Goal: Communication & Community: Share content

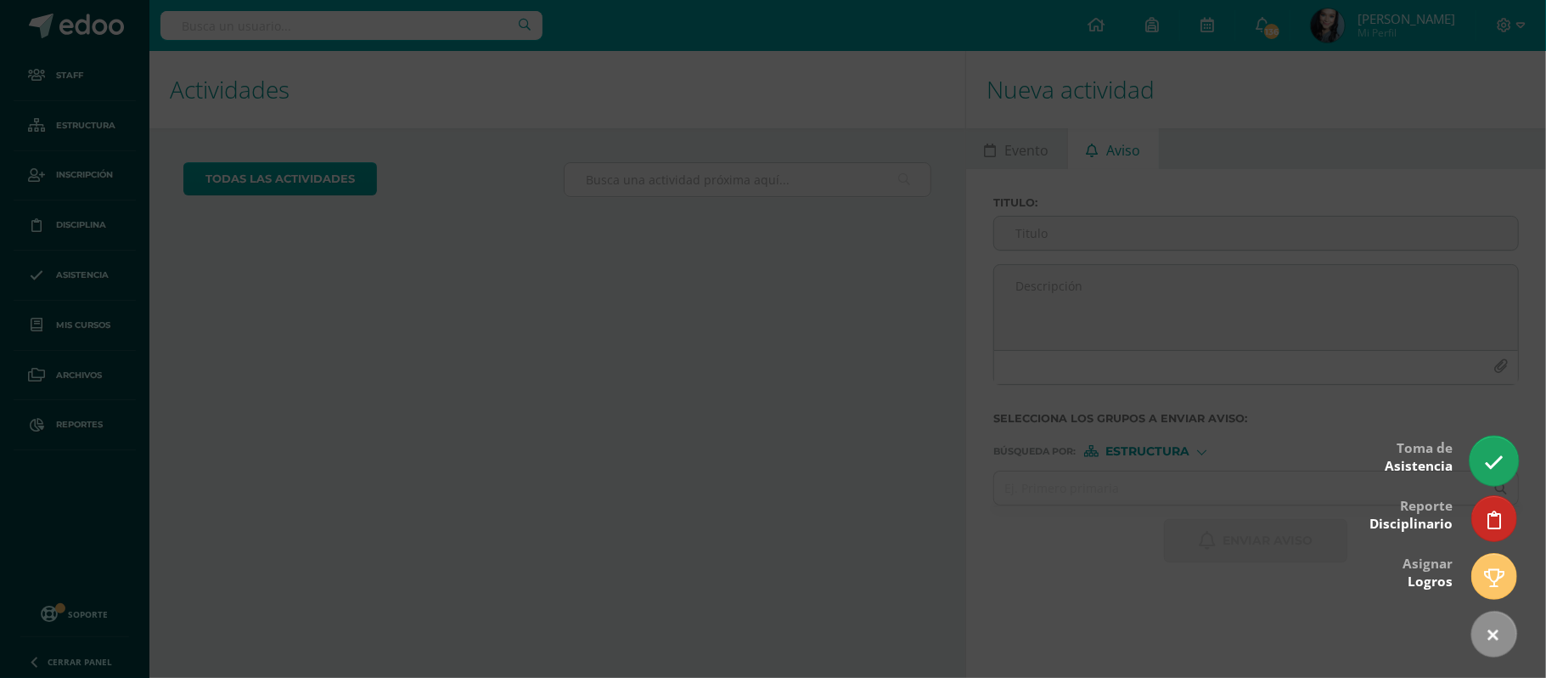
click at [1486, 453] on icon at bounding box center [1494, 463] width 20 height 20
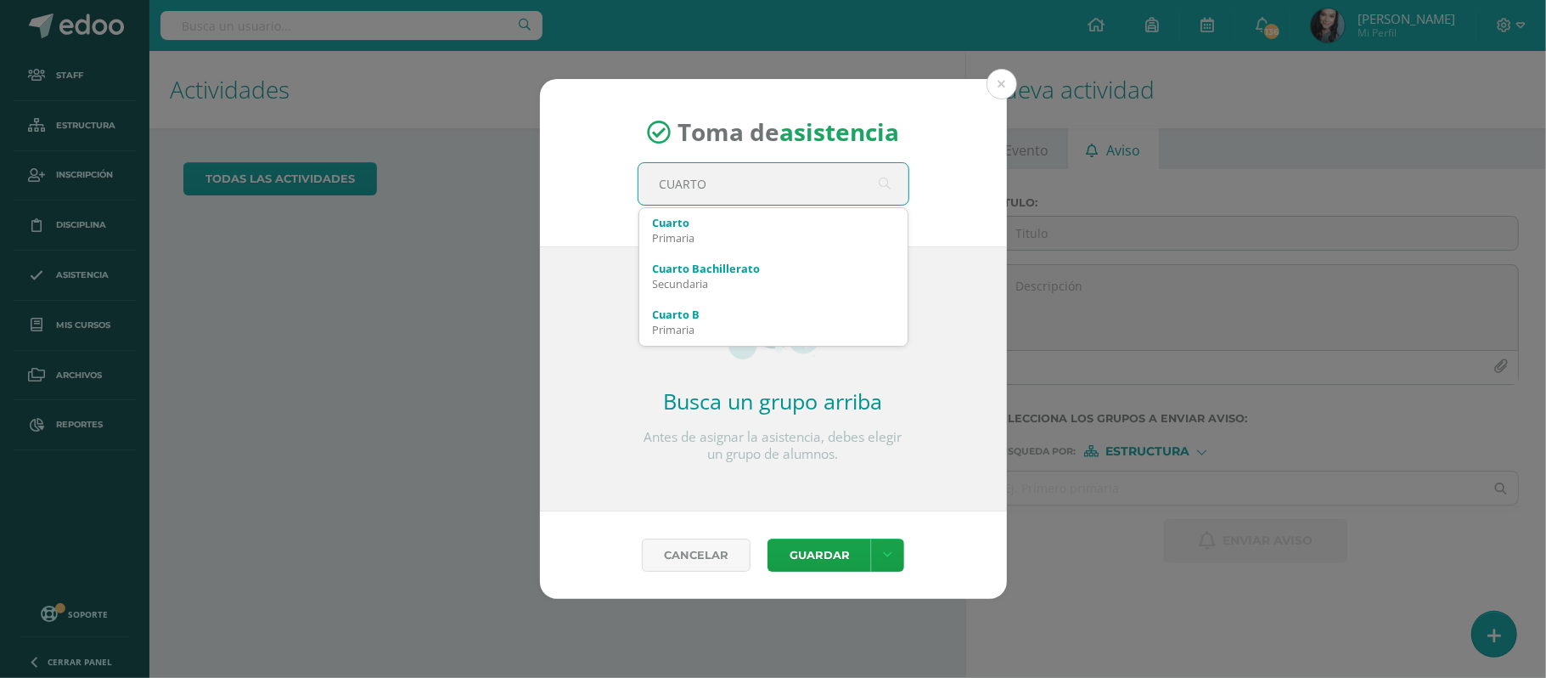
type input "CUARTO"
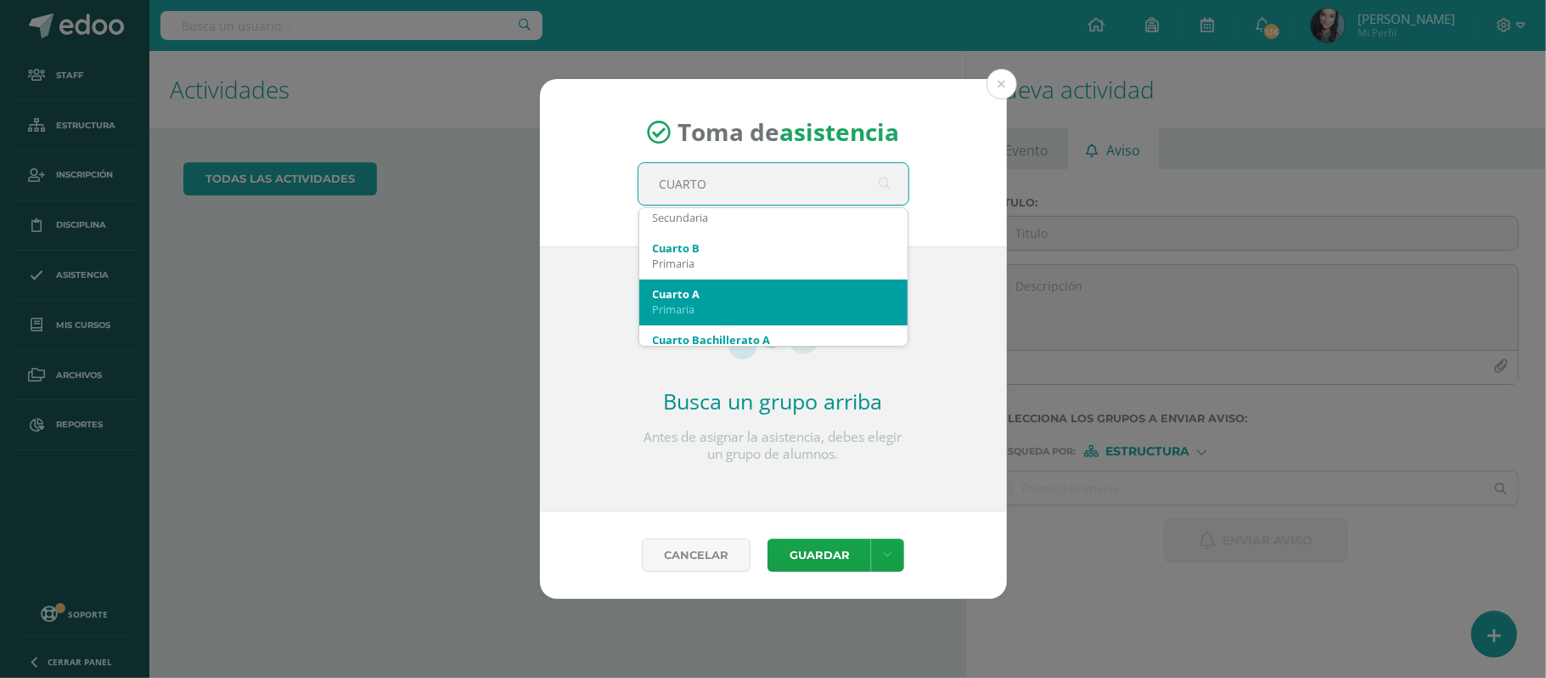
scroll to position [68, 0]
click at [718, 307] on div "Primaria" at bounding box center [773, 307] width 241 height 15
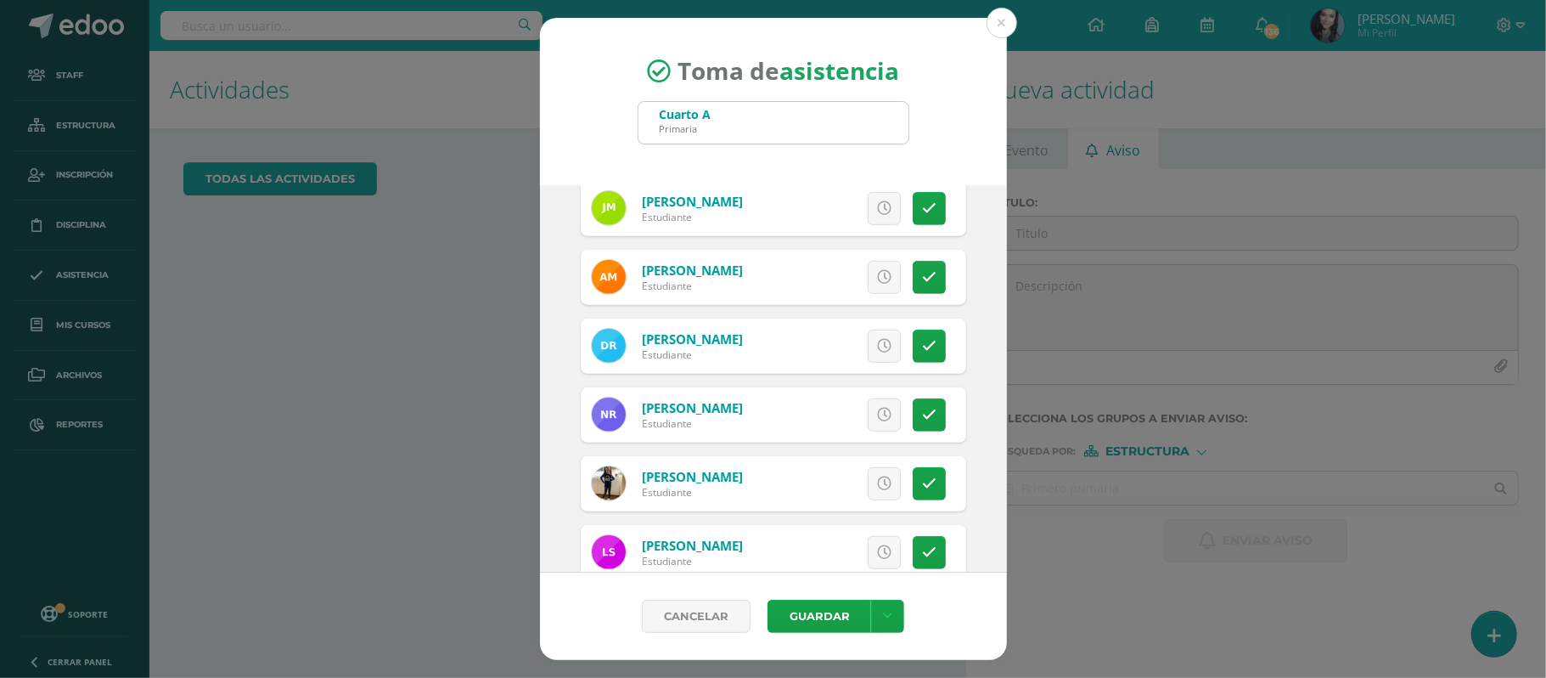
scroll to position [873, 0]
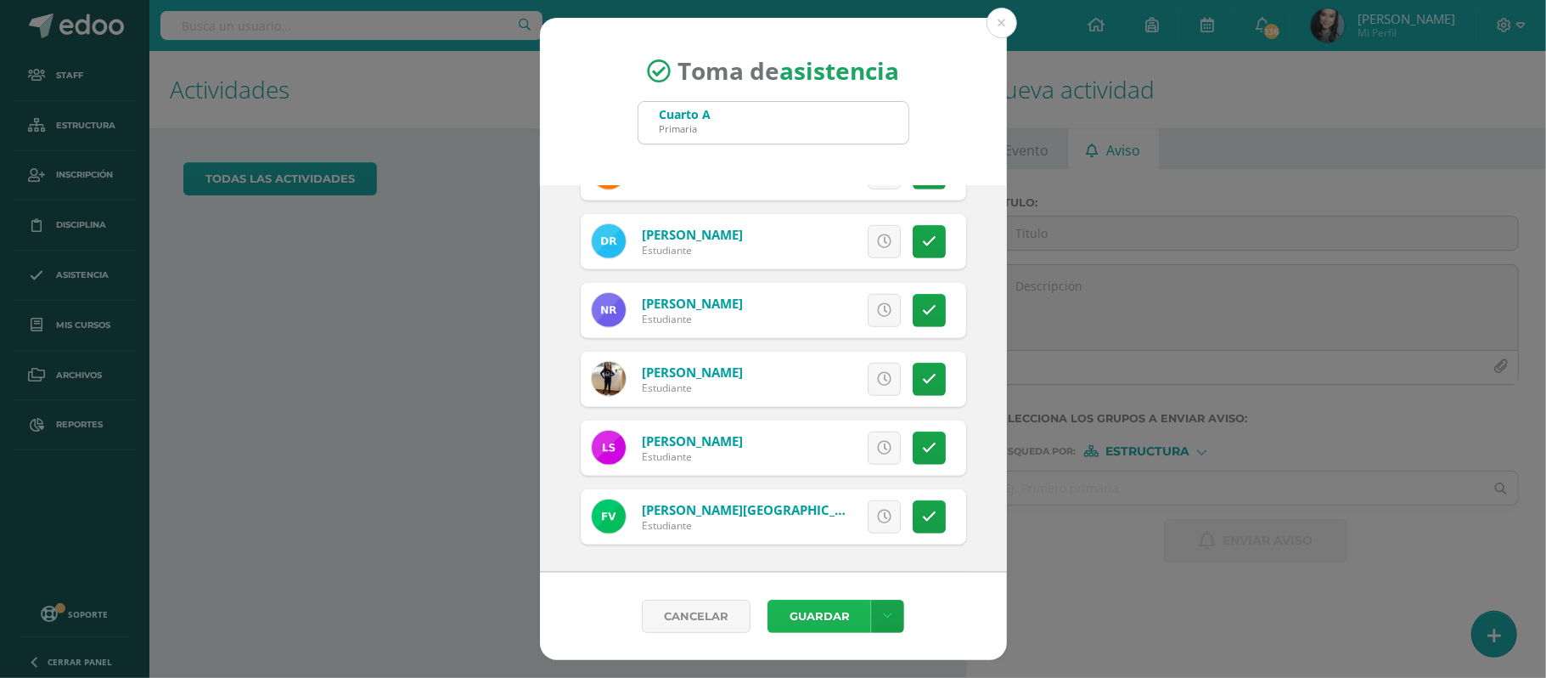
click at [833, 623] on button "Guardar" at bounding box center [820, 616] width 104 height 33
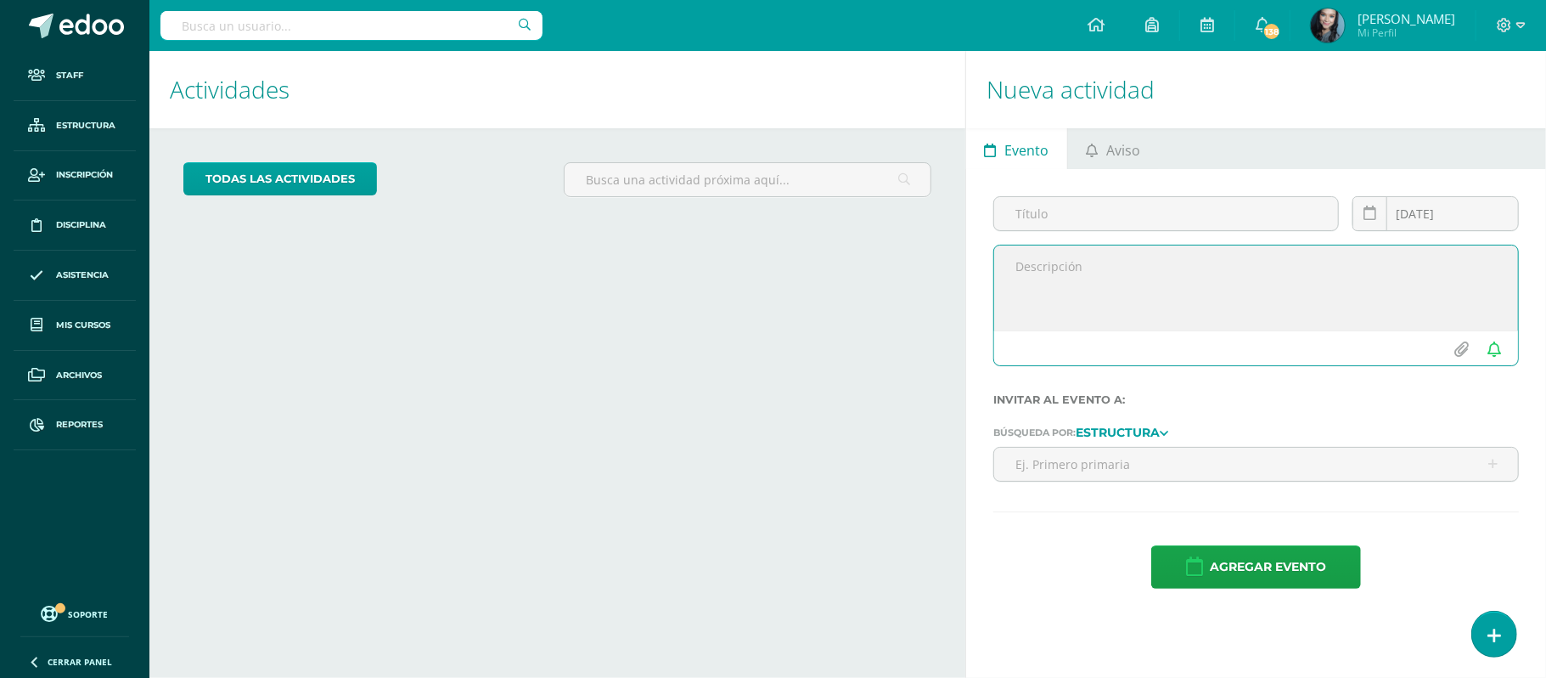
click at [1034, 258] on textarea at bounding box center [1256, 287] width 524 height 85
paste textarea "TURNOS PARA LA FERIA DE JOCOTENANGO Queridos estudiantes, les comparto la image…"
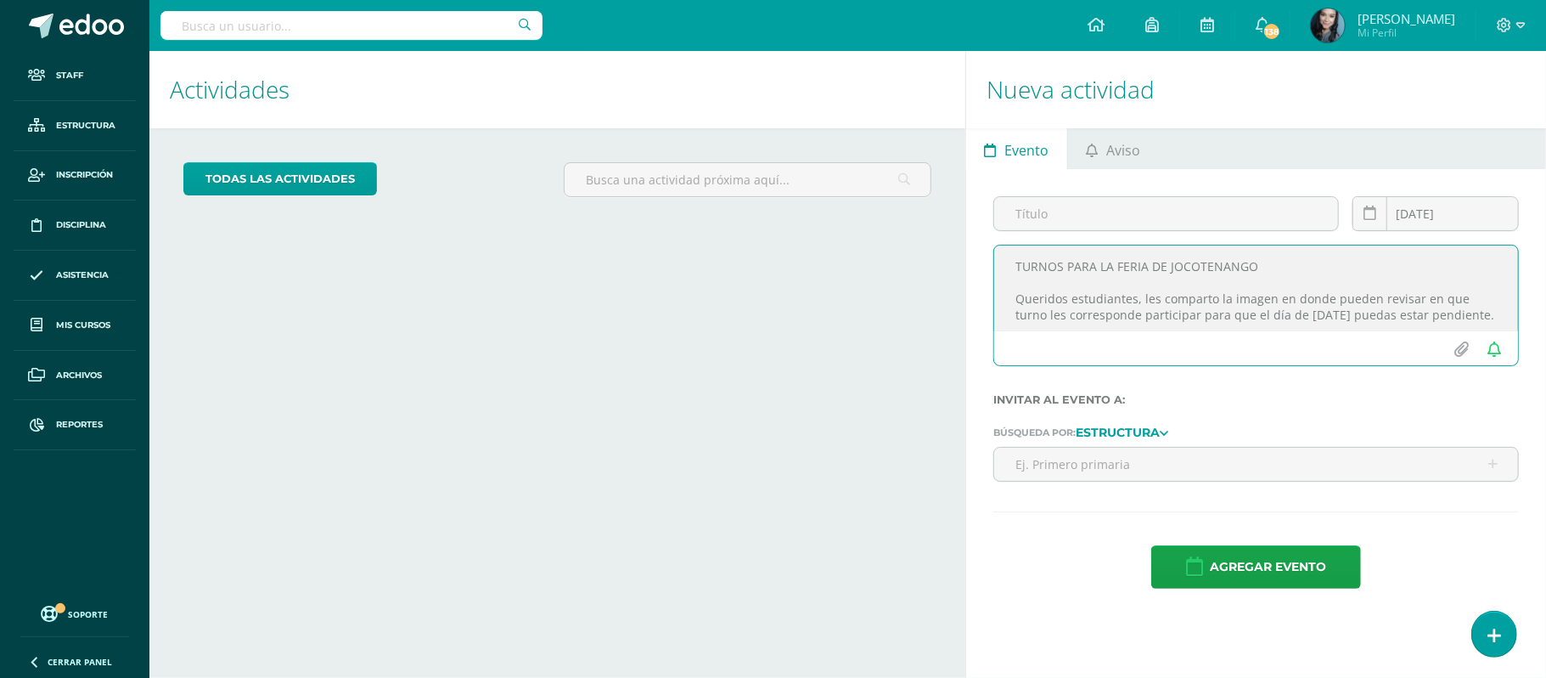
drag, startPoint x: 1016, startPoint y: 307, endPoint x: 1005, endPoint y: 263, distance: 44.5
click at [1005, 263] on textarea "TURNOS PARA LA FERIA DE JOCOTENANGO Queridos estudiantes, les comparto la image…" at bounding box center [1256, 287] width 524 height 85
drag, startPoint x: 1005, startPoint y: 263, endPoint x: 1252, endPoint y: 279, distance: 246.8
click at [1252, 279] on textarea "TURNOS PARA LA FERIA DE JOCOTENANGO Queridos estudiantes, les comparto la image…" at bounding box center [1256, 287] width 524 height 85
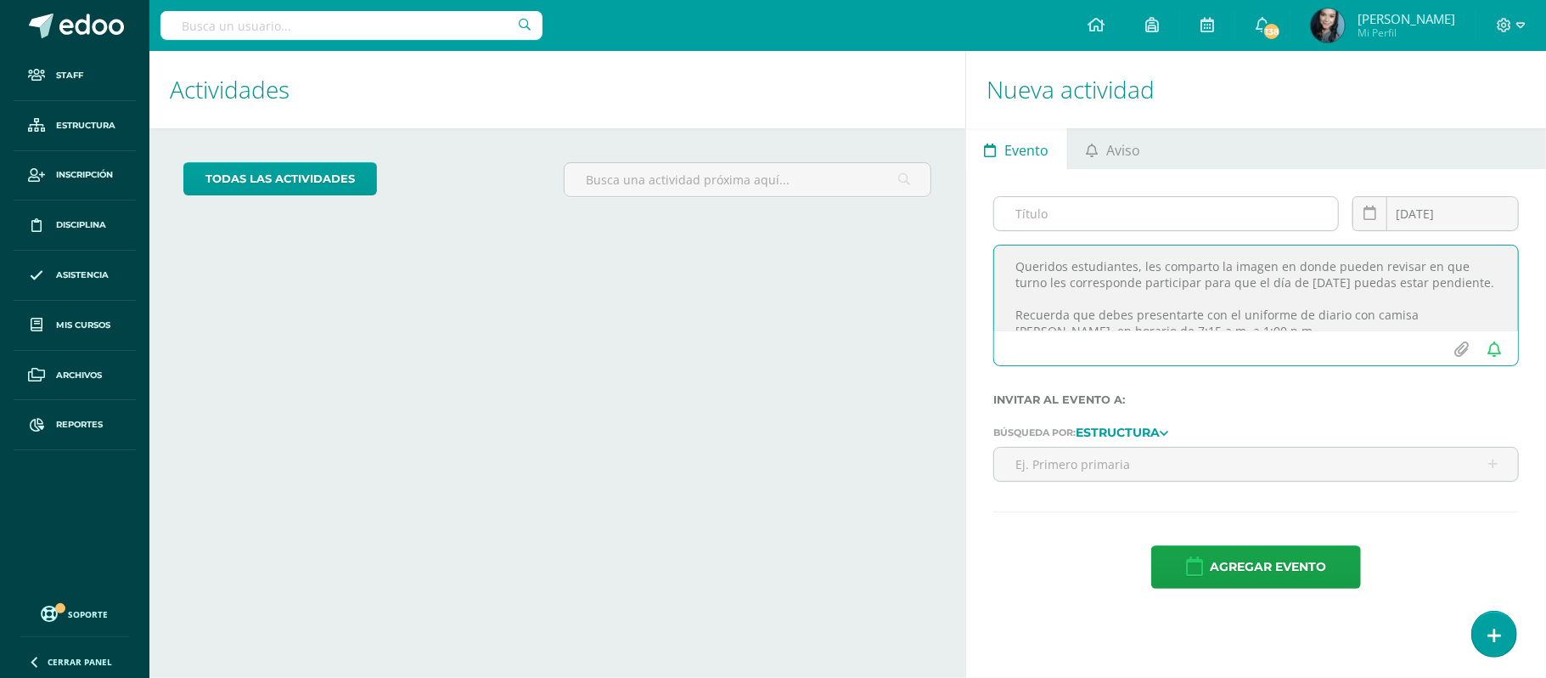
type textarea "Queridos estudiantes, les comparto la imagen en donde pueden revisar en que tur…"
click at [1189, 222] on input "text" at bounding box center [1166, 213] width 344 height 33
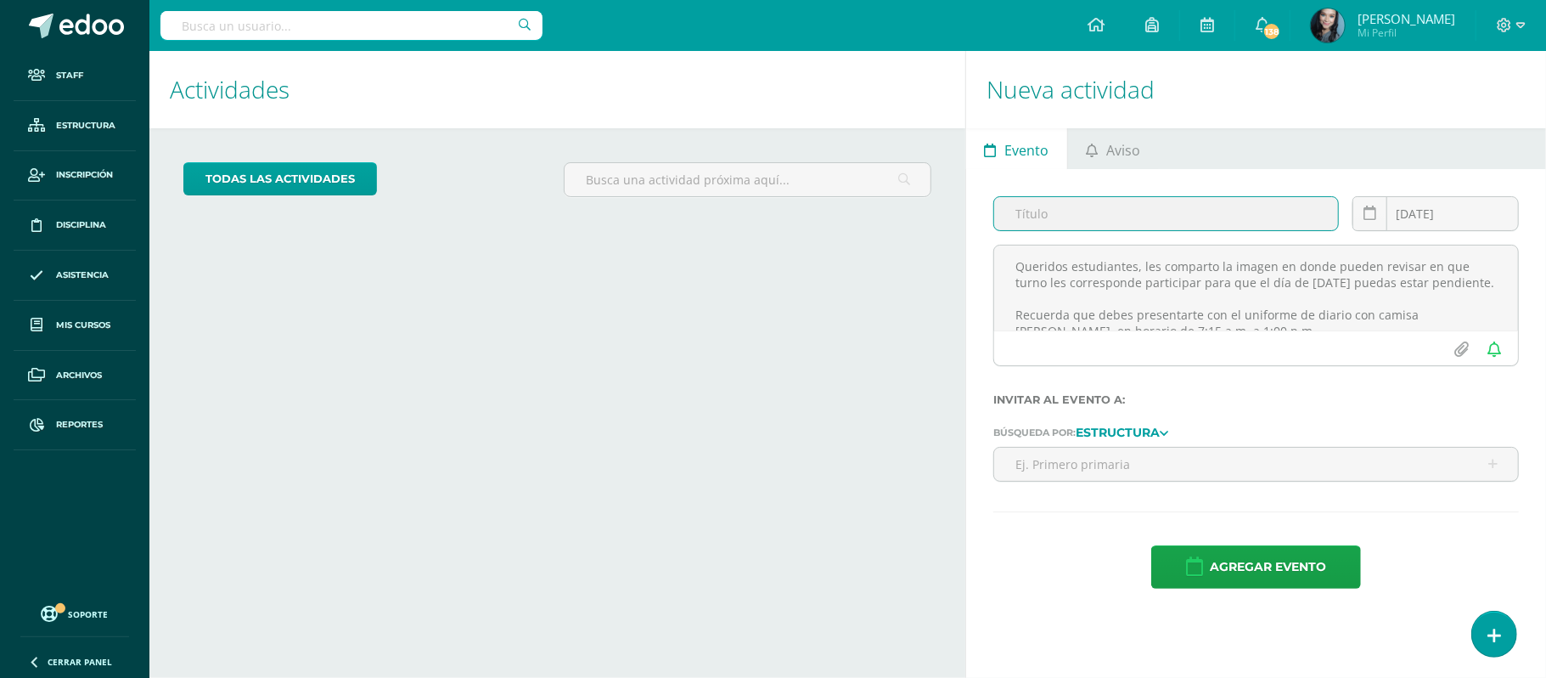
paste input "TURNOS PARA LA FERIA DE JOCOTENANGO"
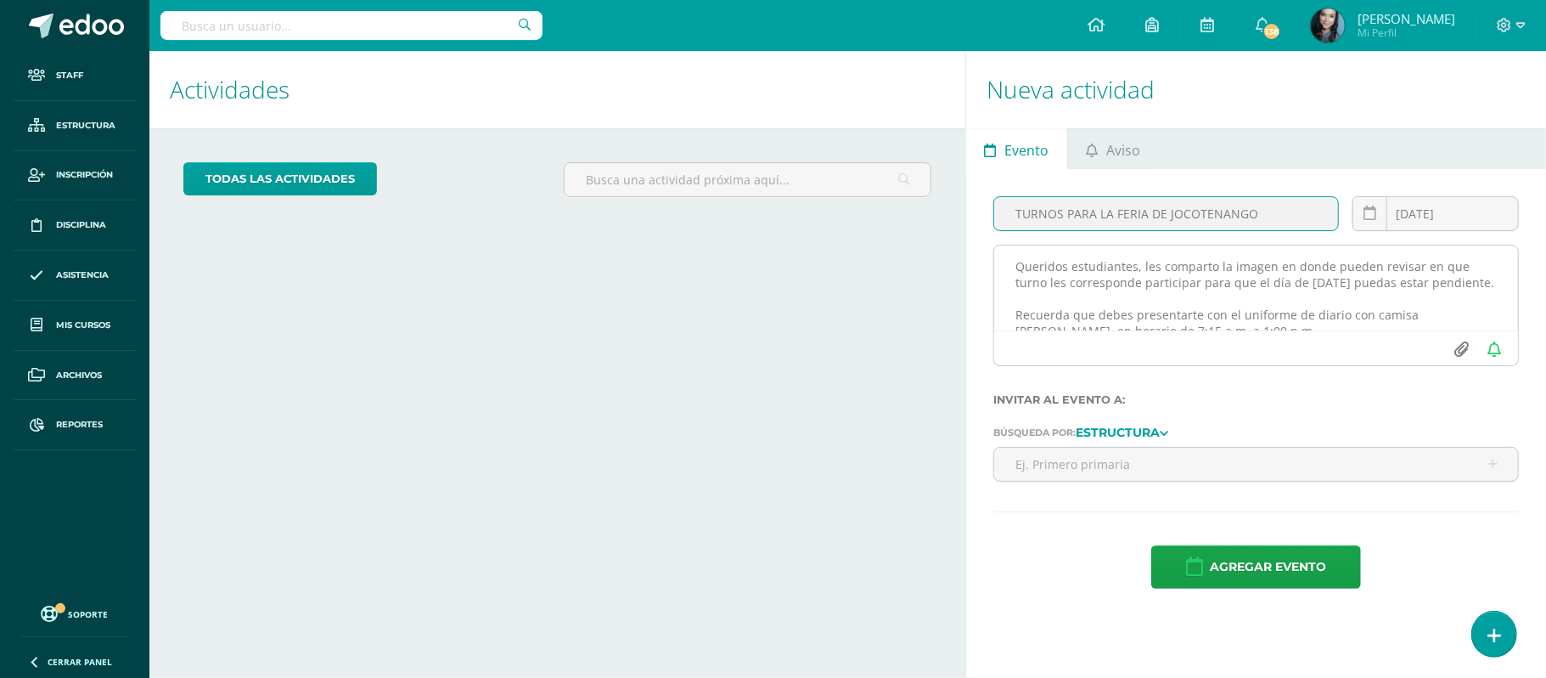
type input "TURNOS PARA LA FERIA DE JOCOTENANGO"
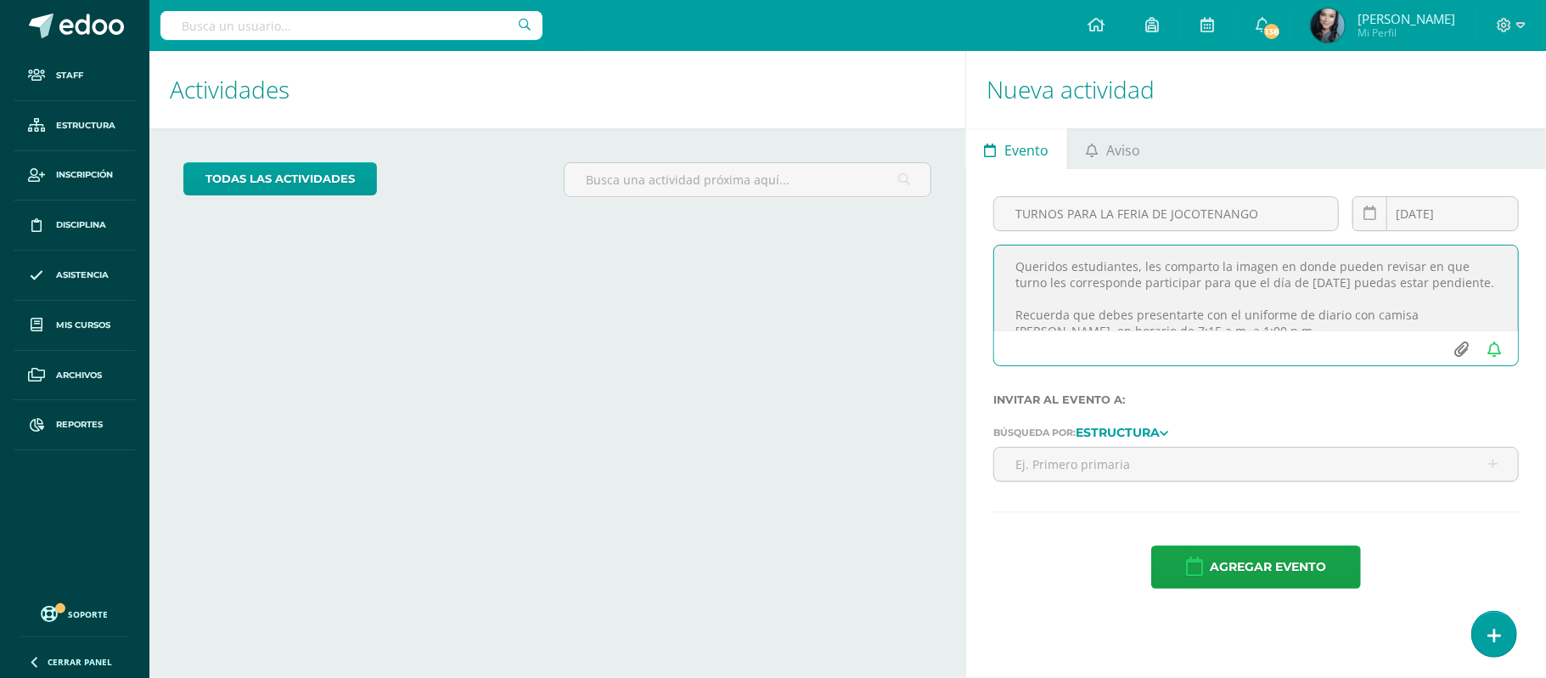
click at [1456, 345] on input "file" at bounding box center [1461, 349] width 33 height 32
type input "C:\fakepath\4GA - TURNOS.png"
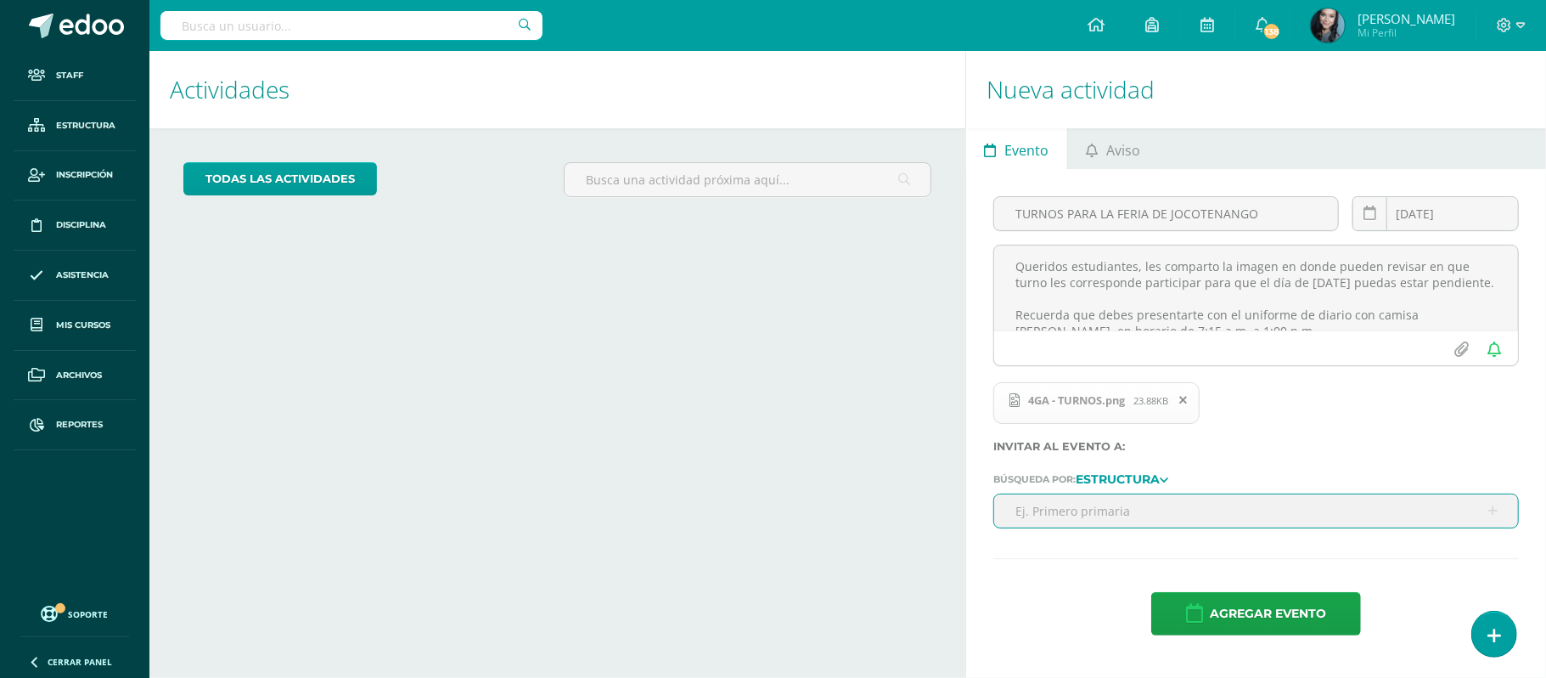
click at [1146, 514] on input "text" at bounding box center [1256, 510] width 524 height 33
type input "CUARTO PRIMARIA A"
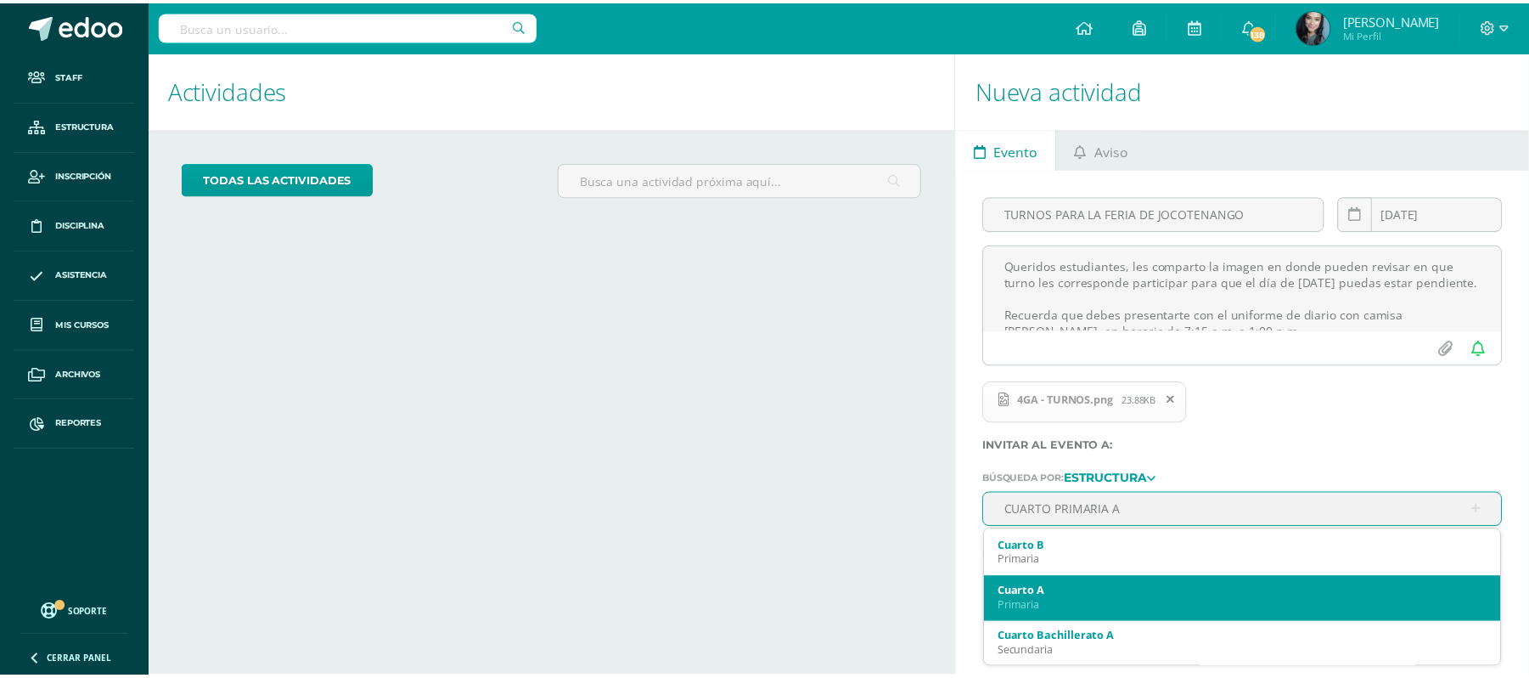
scroll to position [92, 0]
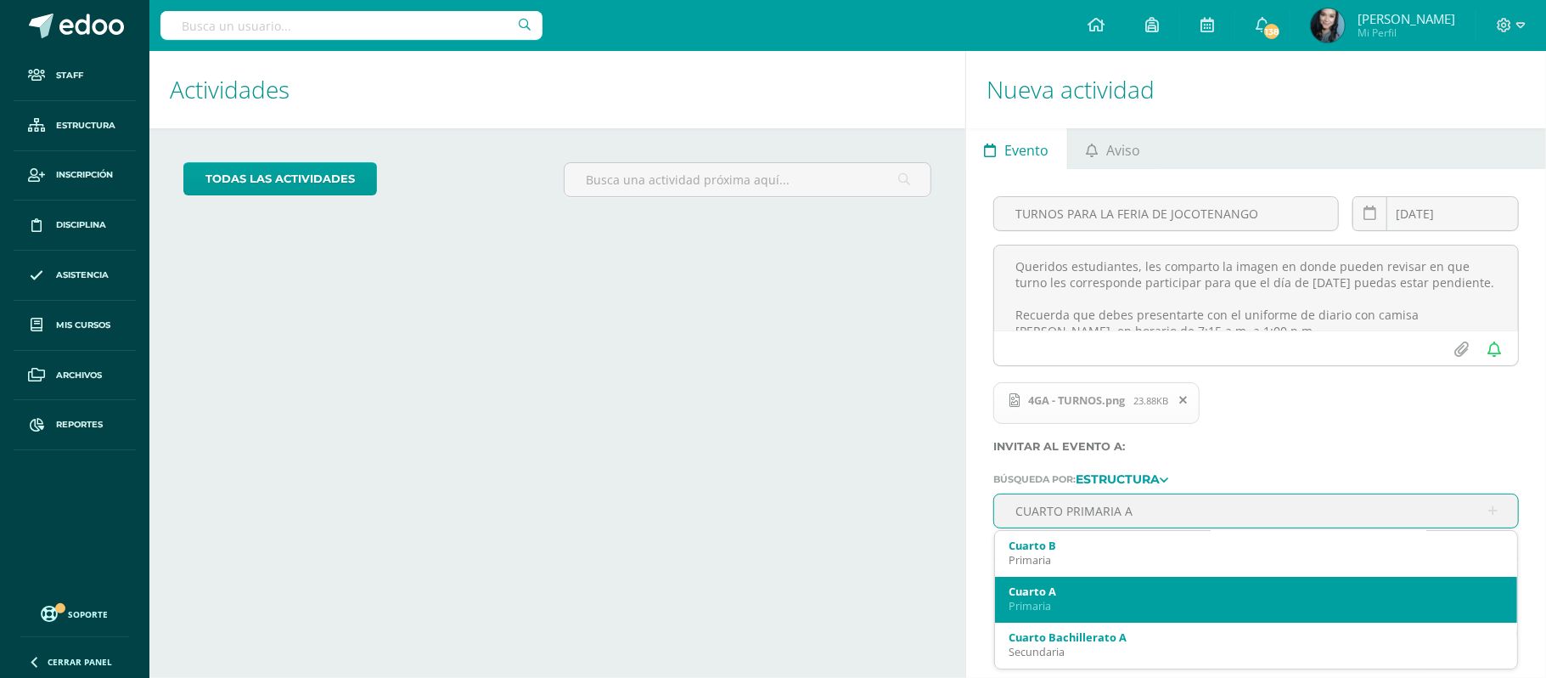
click at [1109, 605] on div "Primaria" at bounding box center [1256, 606] width 495 height 14
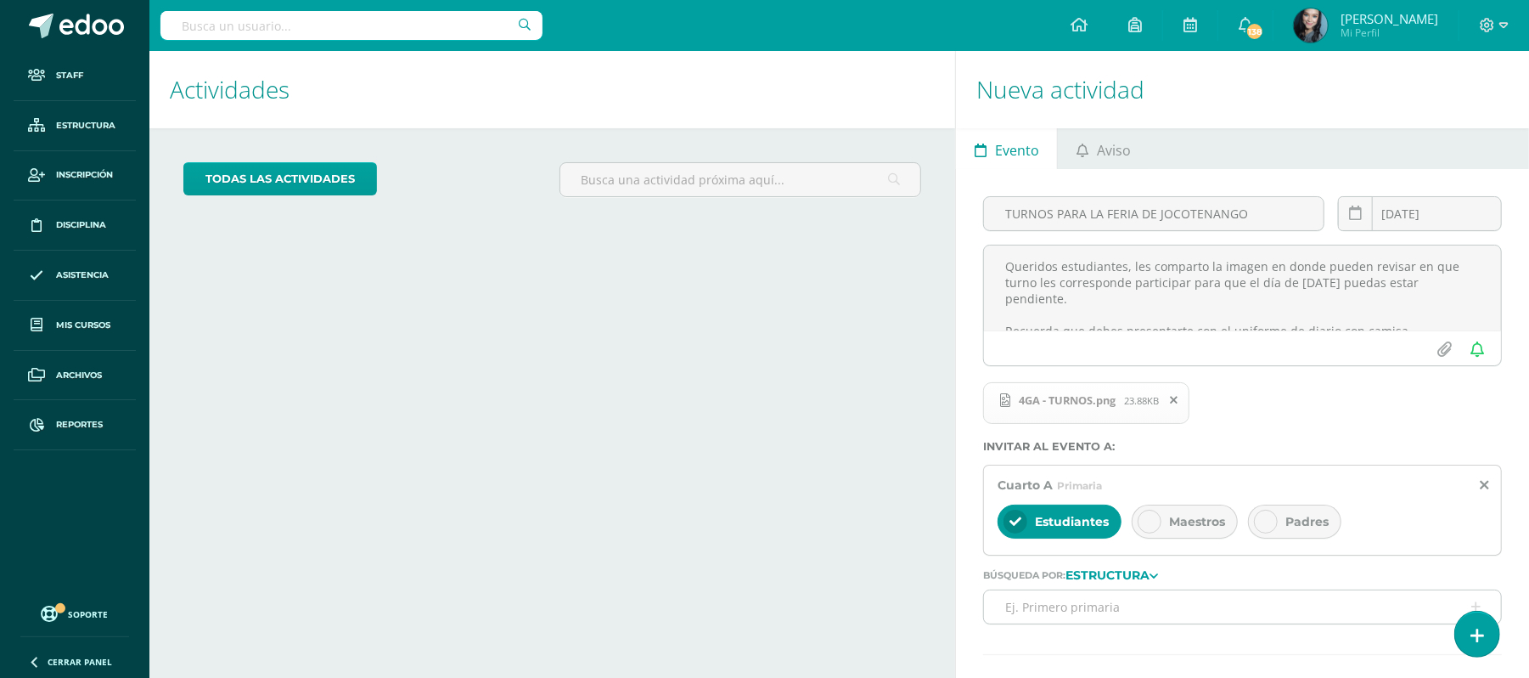
click at [1194, 533] on div "Maestros" at bounding box center [1185, 521] width 106 height 34
click at [1286, 515] on div "Padres" at bounding box center [1294, 521] width 93 height 34
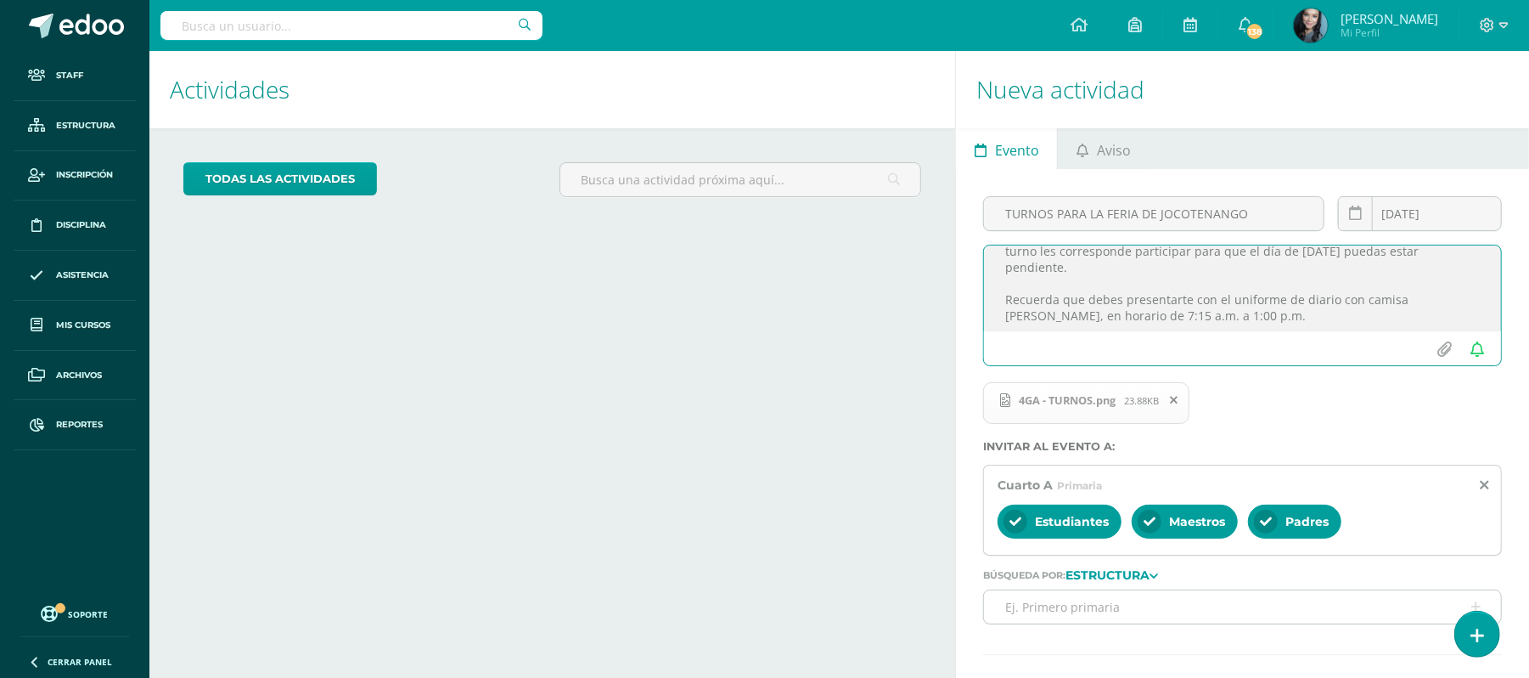
scroll to position [83, 0]
drag, startPoint x: 1004, startPoint y: 273, endPoint x: 1415, endPoint y: 371, distance: 422.7
click at [1415, 371] on div "Queridos estudiantes, les comparto la imagen en donde pueden revisar en que tur…" at bounding box center [1243, 312] width 532 height 135
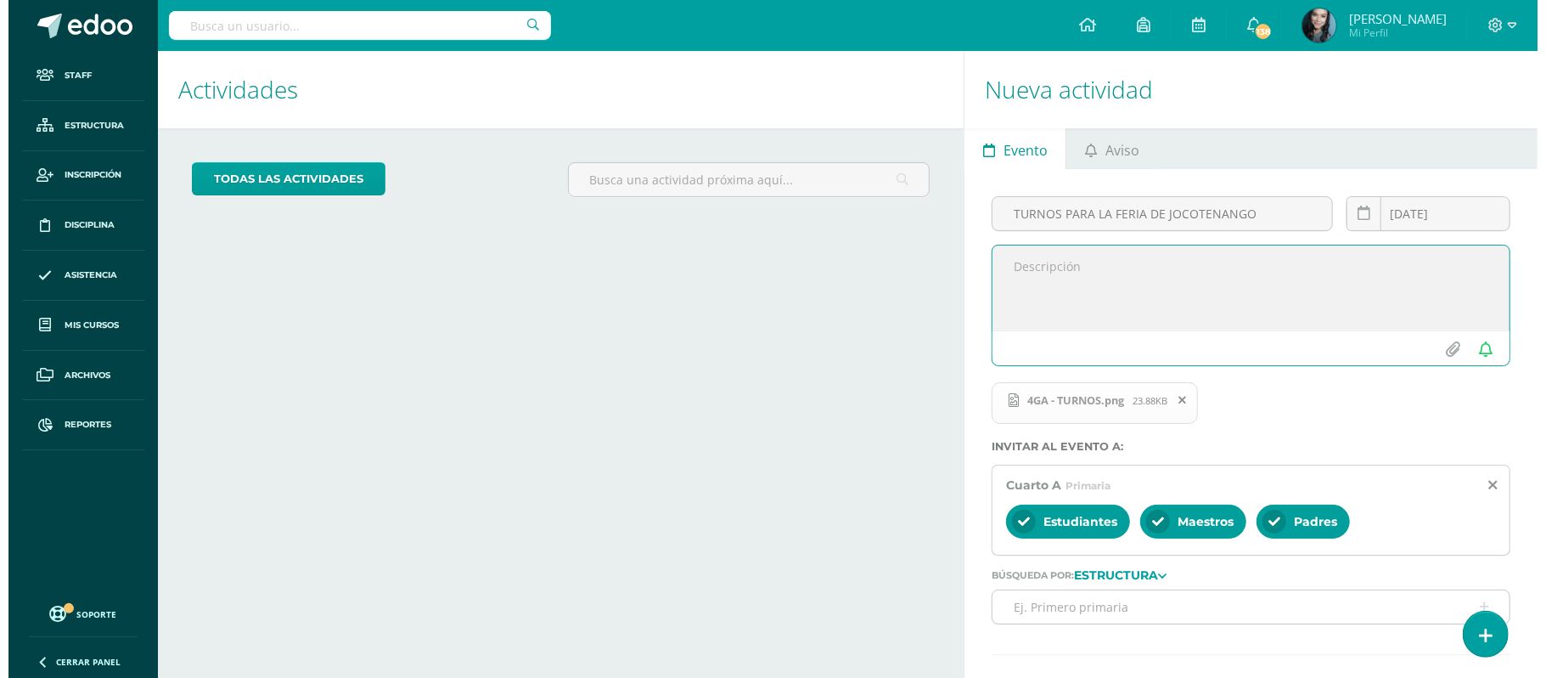
scroll to position [0, 0]
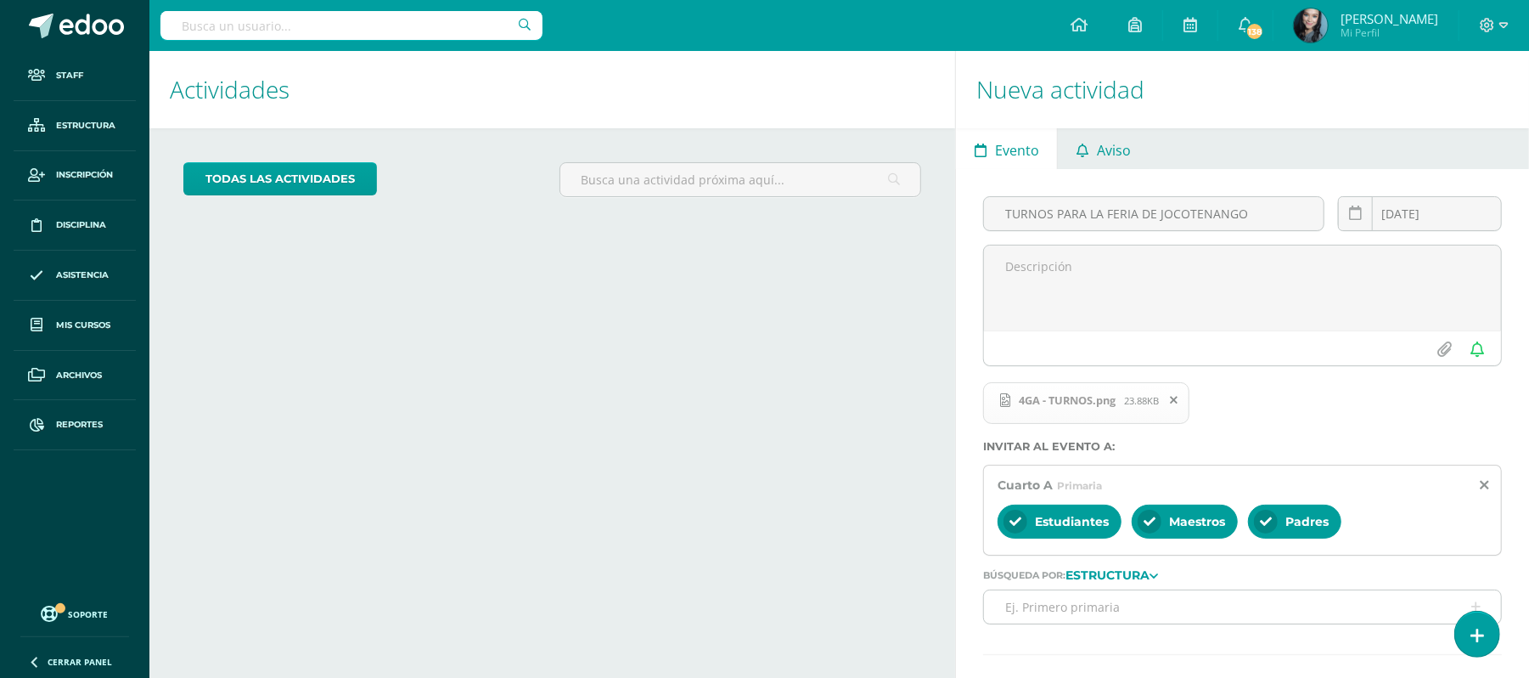
click at [1097, 155] on span "Aviso" at bounding box center [1114, 150] width 34 height 41
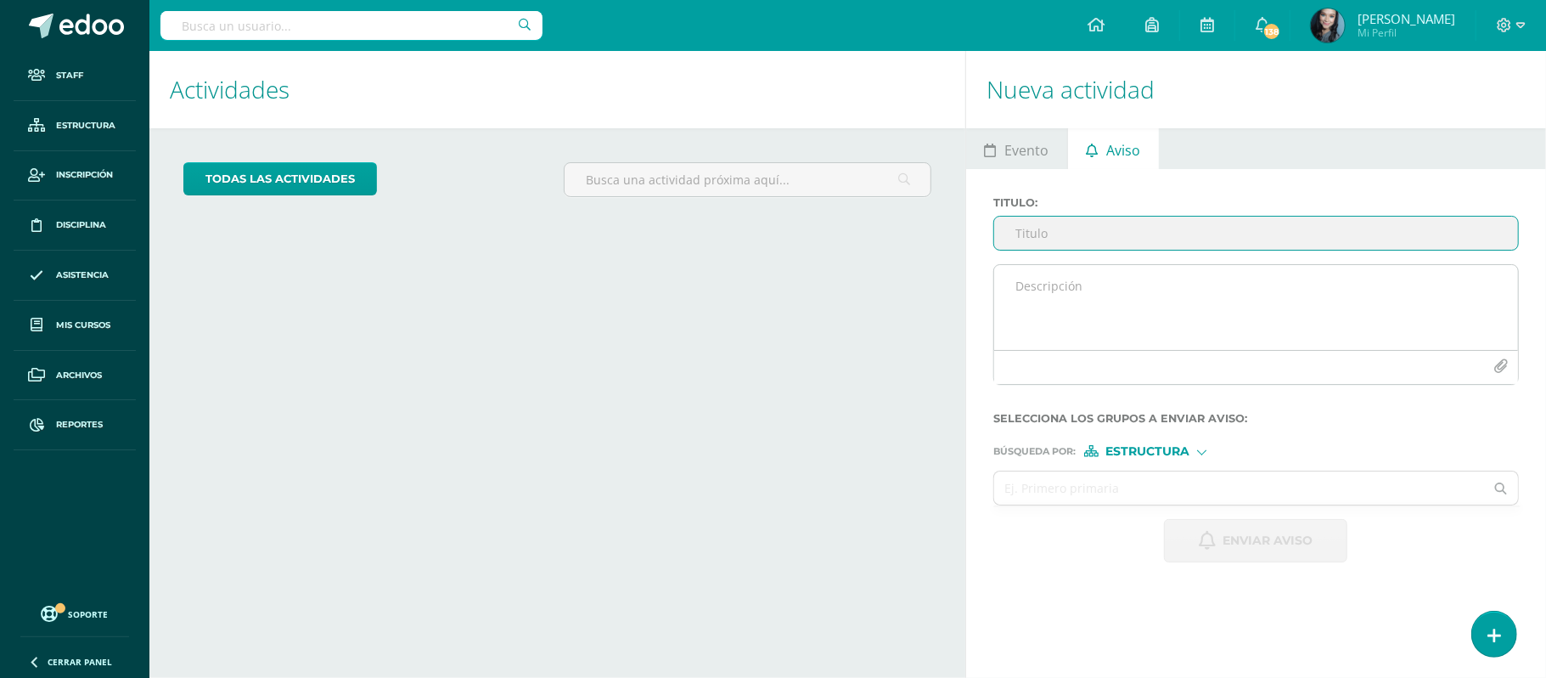
click at [1064, 283] on textarea at bounding box center [1256, 307] width 524 height 85
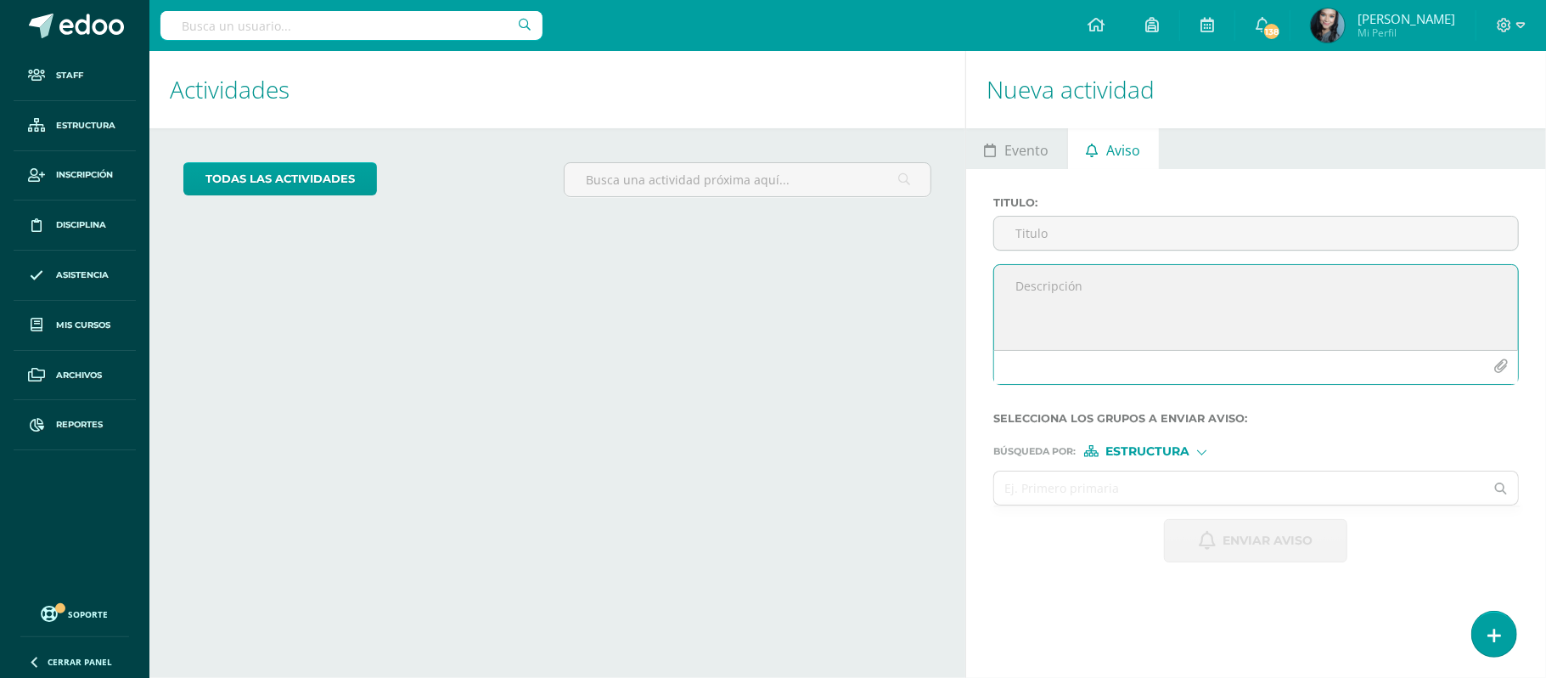
paste textarea "Queridos estudiantes, les comparto la imagen en donde pueden revisar en que tur…"
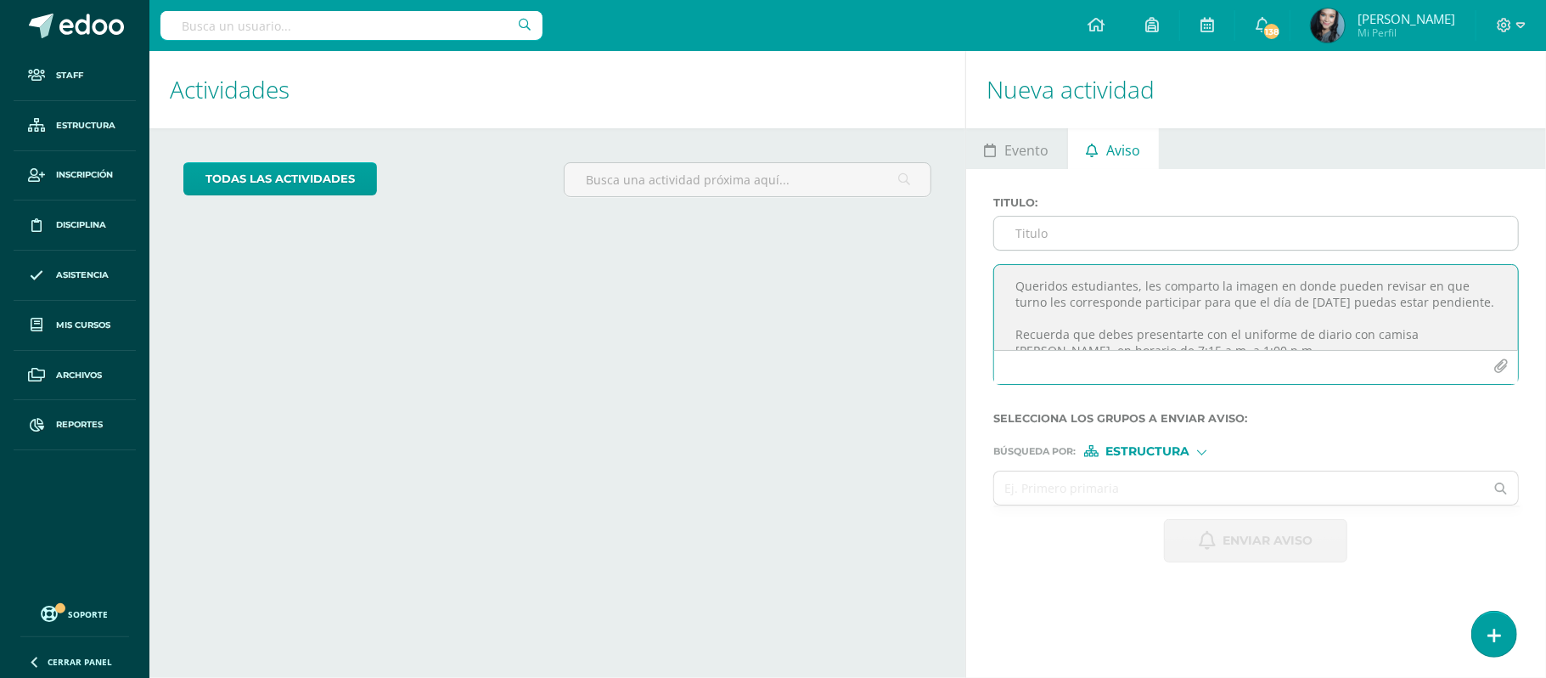
scroll to position [71, 0]
type textarea "Queridos estudiantes, les comparto la imagen en donde pueden revisar en que tur…"
click at [1062, 234] on input "Titulo :" at bounding box center [1256, 233] width 524 height 33
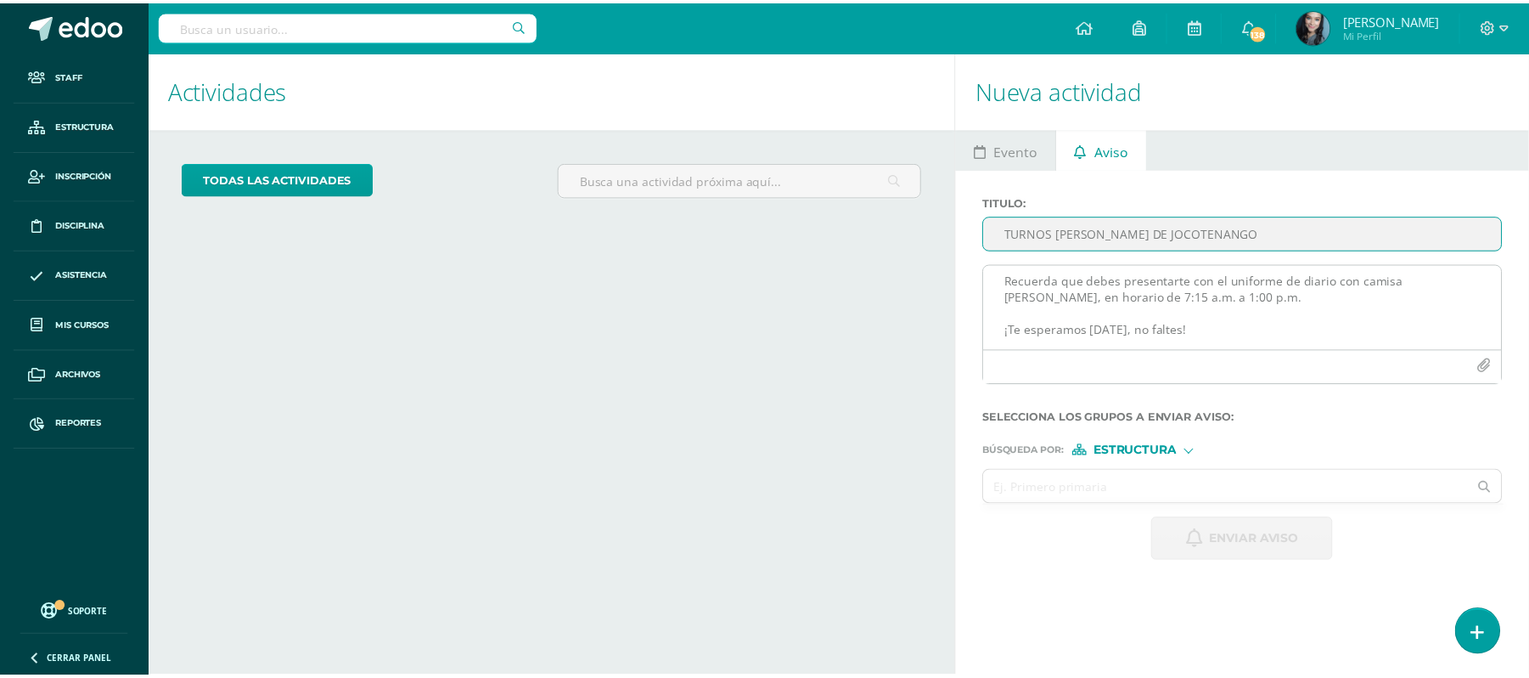
scroll to position [42, 0]
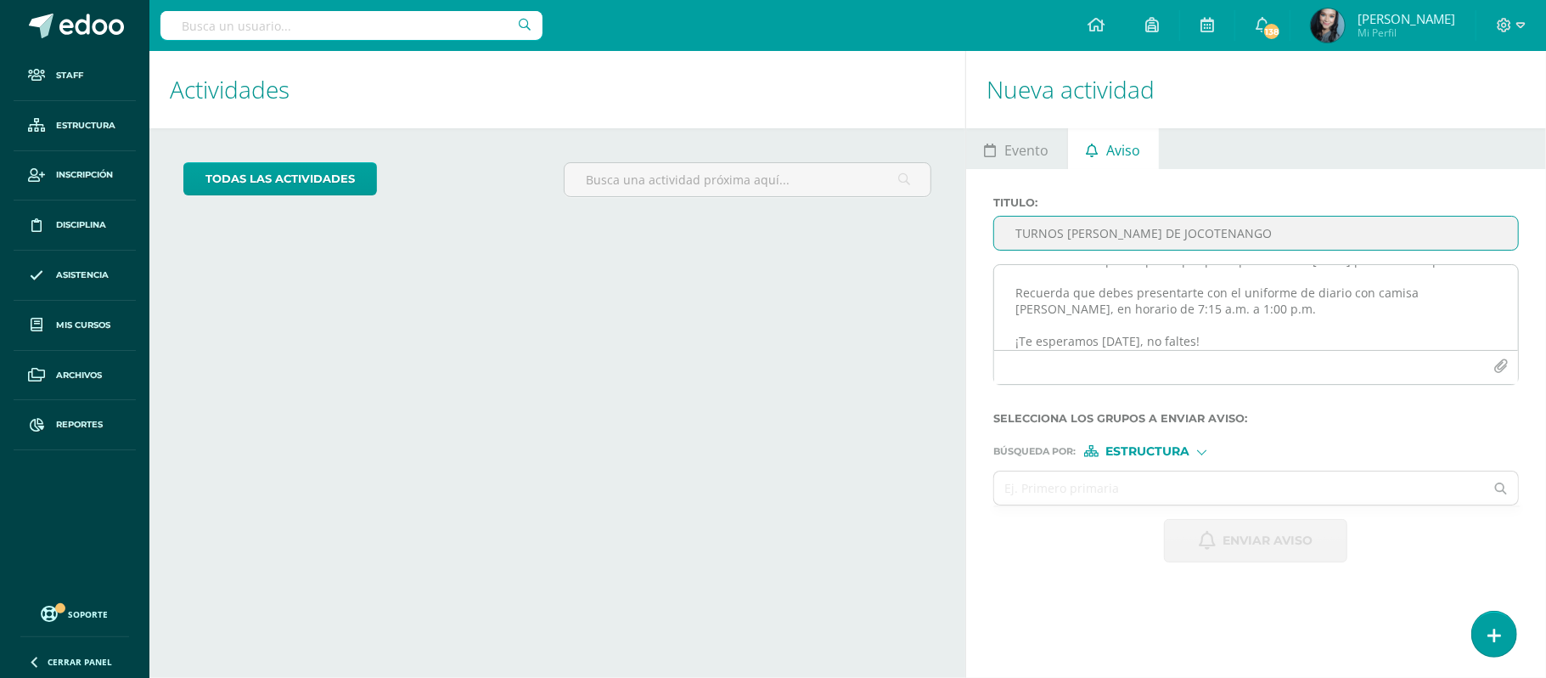
type input "TURNOS DE FERIA DE JOCOTENANGO"
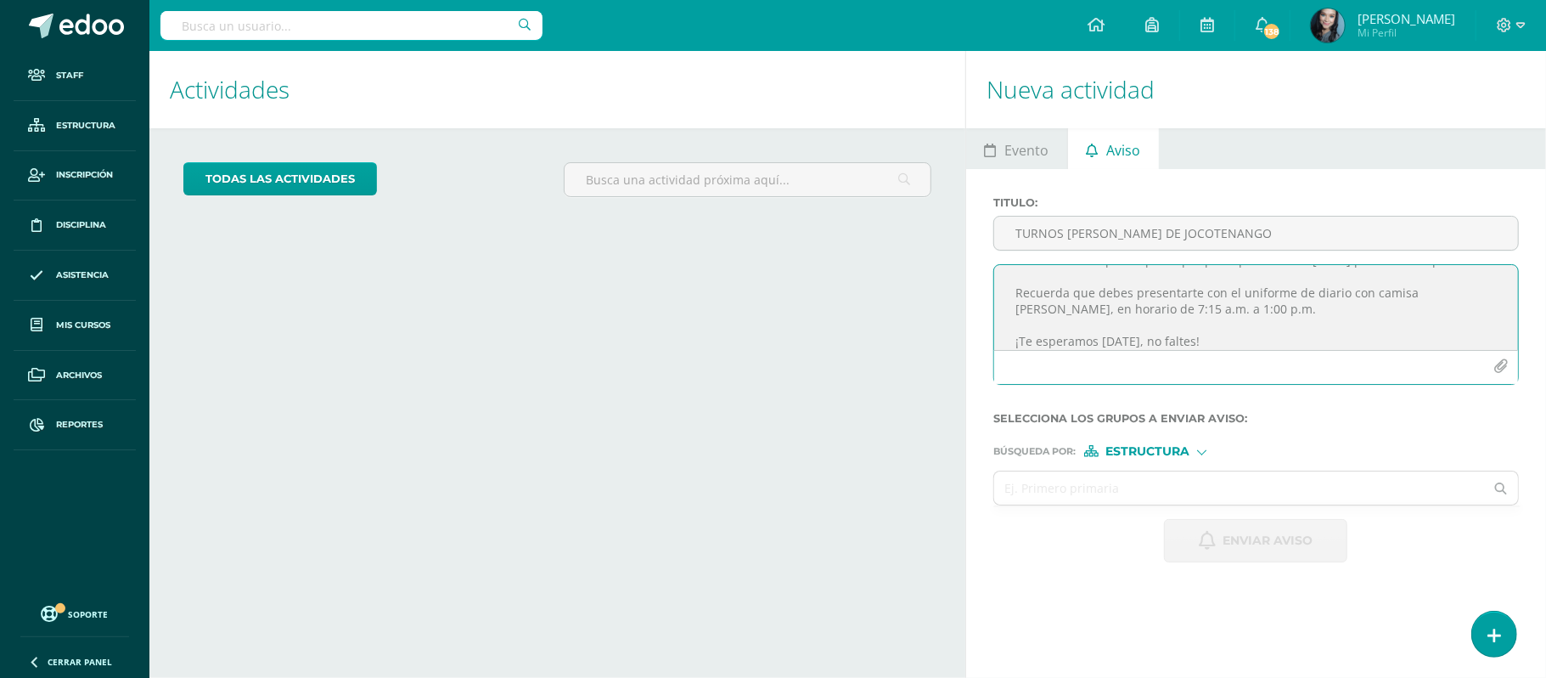
click at [1503, 361] on icon "button" at bounding box center [1501, 366] width 14 height 14
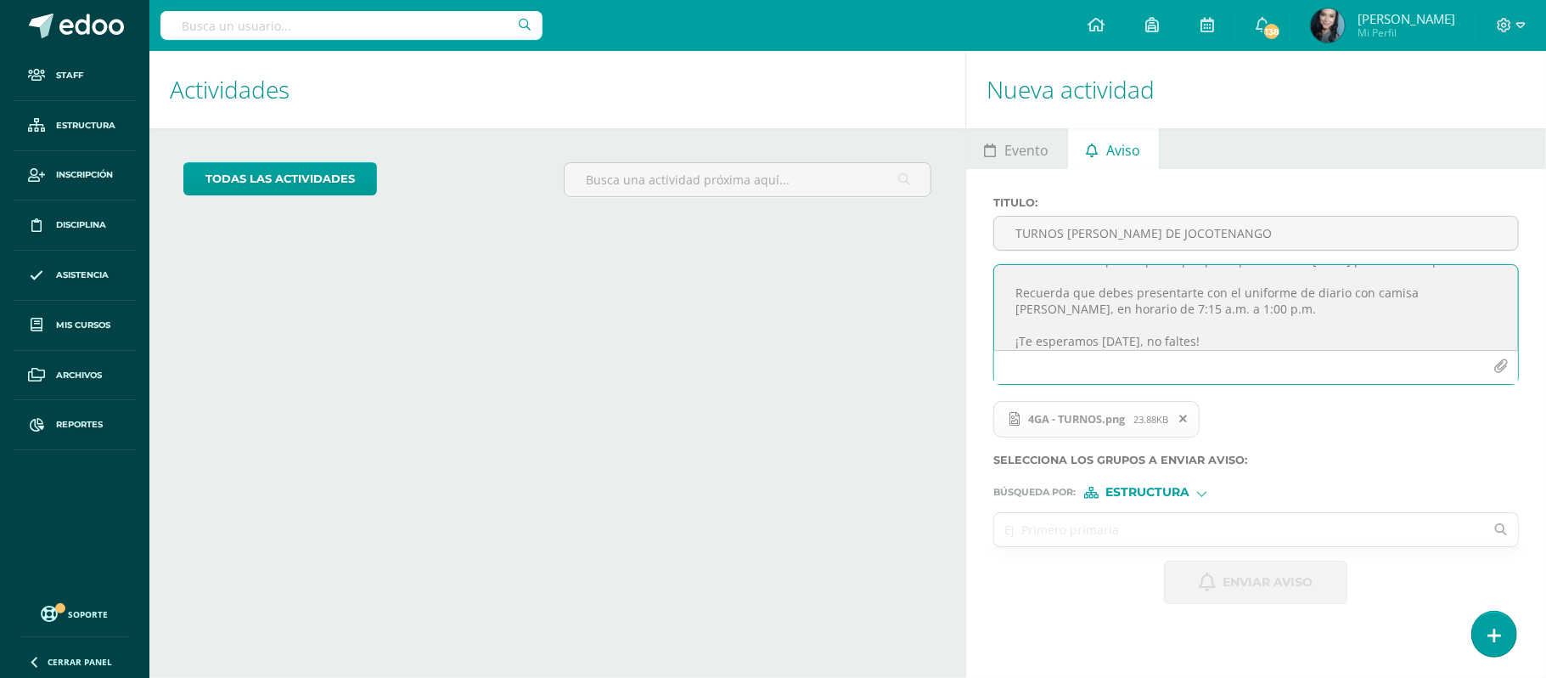
click at [1047, 533] on input "text" at bounding box center [1239, 529] width 490 height 33
type input "CUARTO PRIMARIA"
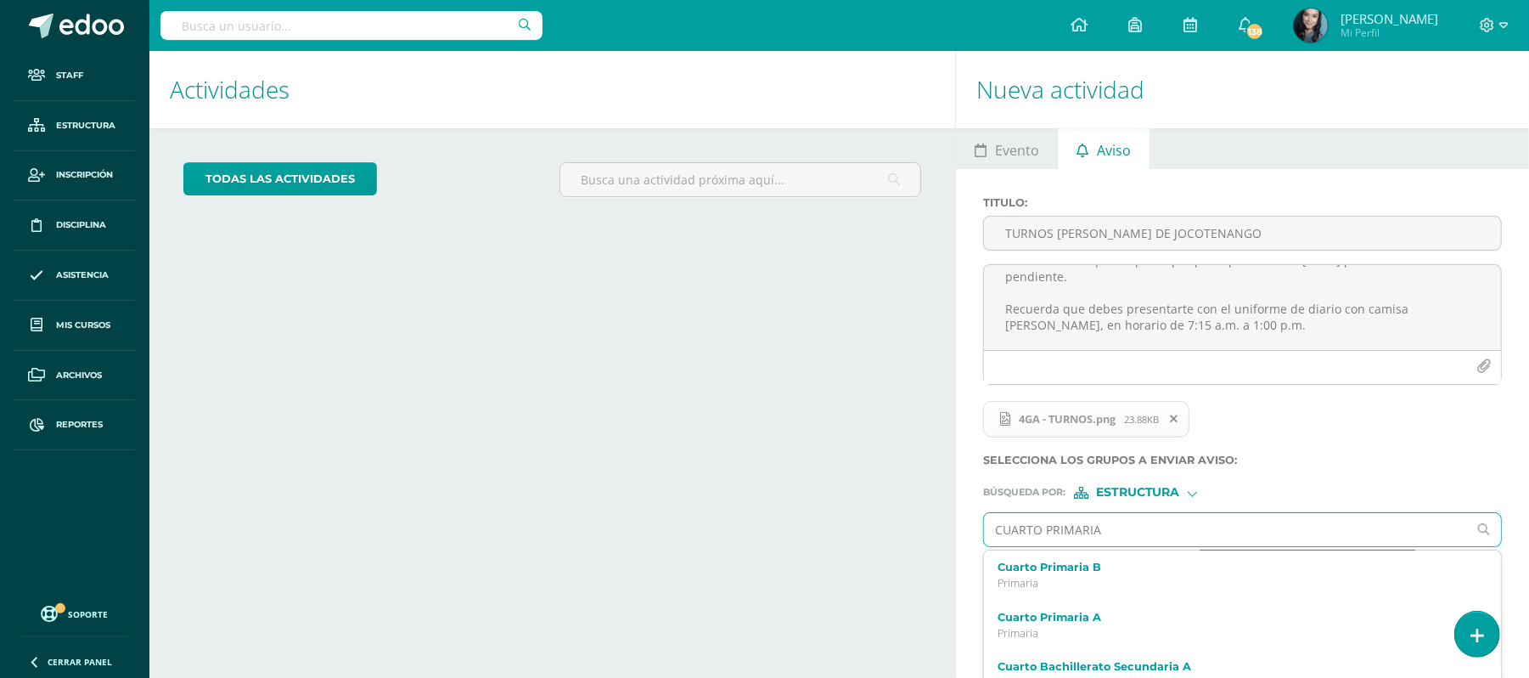
scroll to position [100, 0]
click at [1077, 602] on div "Cuarto Primaria A Primaria" at bounding box center [1242, 625] width 517 height 50
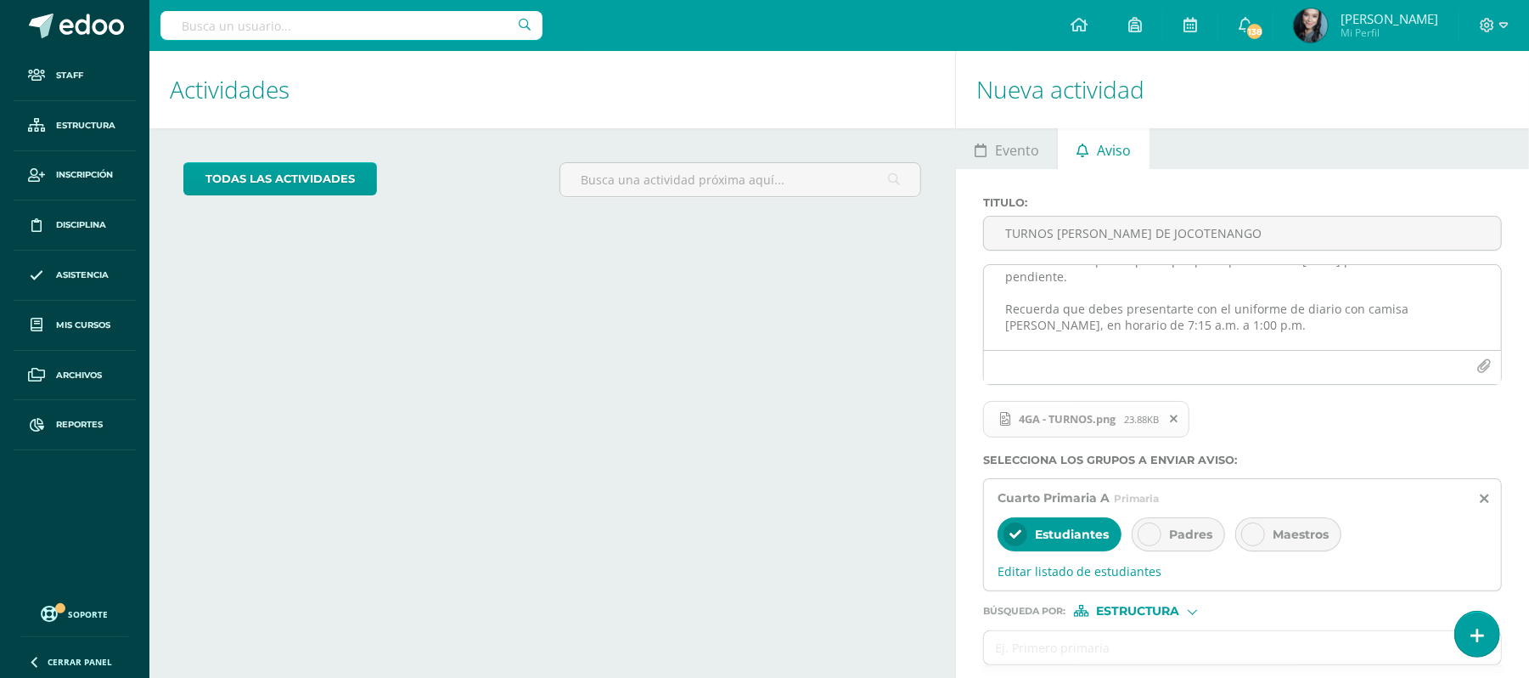
scroll to position [0, 0]
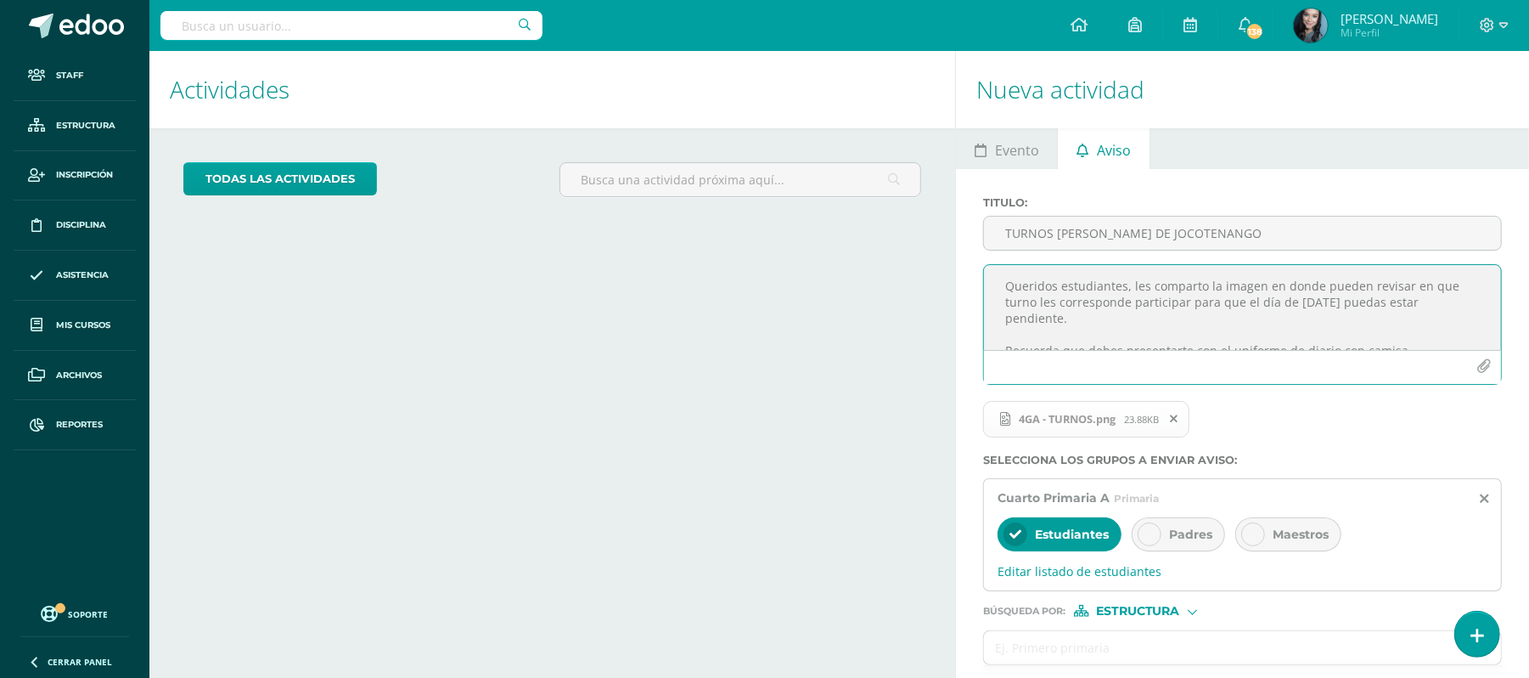
click at [1148, 284] on textarea "Queridos estudiantes, les comparto la imagen en donde pueden revisar en que tur…" at bounding box center [1242, 307] width 517 height 85
click at [1360, 286] on textarea "Queridos estudiantes, te comparto la imagen en donde pueden revisar en que turn…" at bounding box center [1242, 307] width 517 height 85
click at [1119, 287] on textarea "Queridos estudiantes, te comparto la imagen en donde puedes revisar en que turn…" at bounding box center [1242, 307] width 517 height 85
click at [1050, 289] on textarea "Queridos estudiante, te comparto la imagen en donde puedes revisar en que turno…" at bounding box center [1242, 307] width 517 height 85
click at [1022, 302] on textarea "Querido estudiante, te comparto la imagen en donde puedes revisar en que turno …" at bounding box center [1242, 307] width 517 height 85
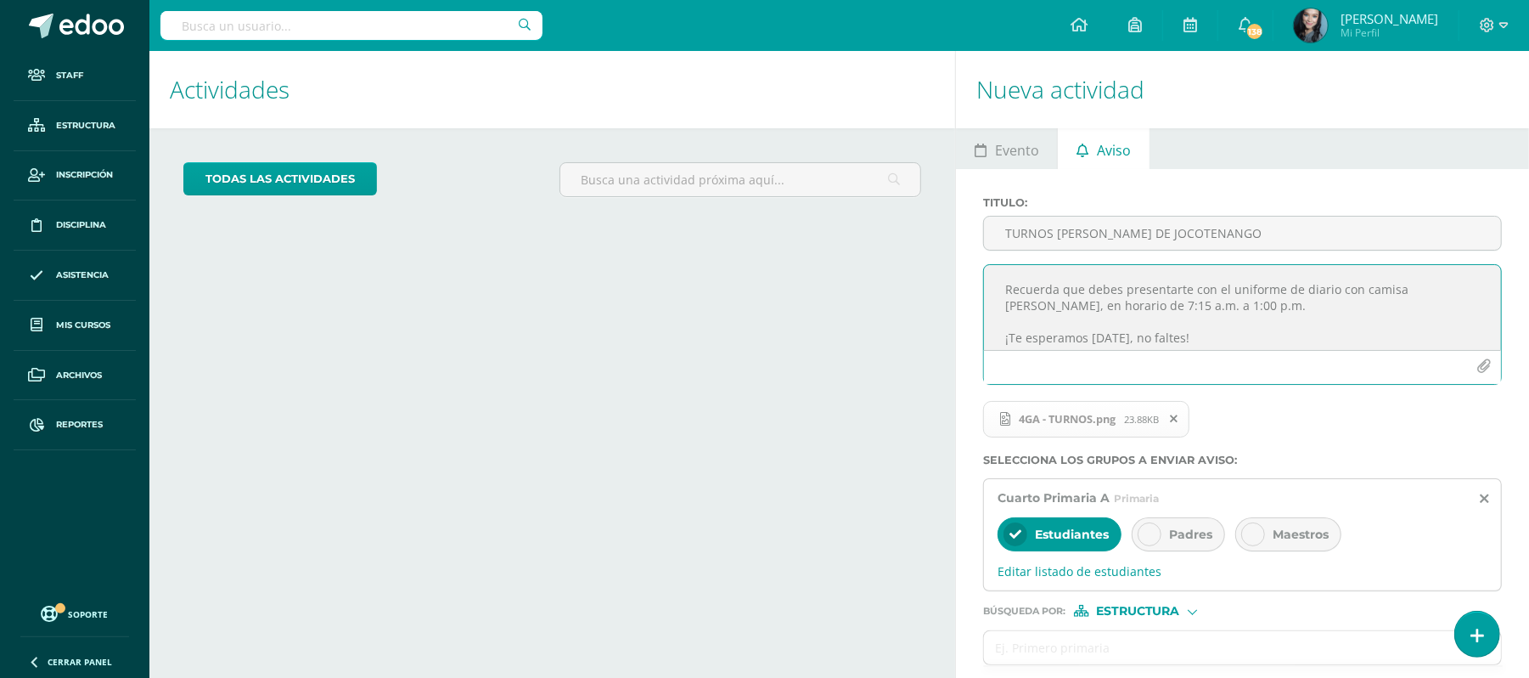
scroll to position [66, 0]
type textarea "Querido estudiante, te comparto la imagen en donde puedes revisar en que turno …"
click at [1209, 538] on span "Padres" at bounding box center [1190, 534] width 43 height 15
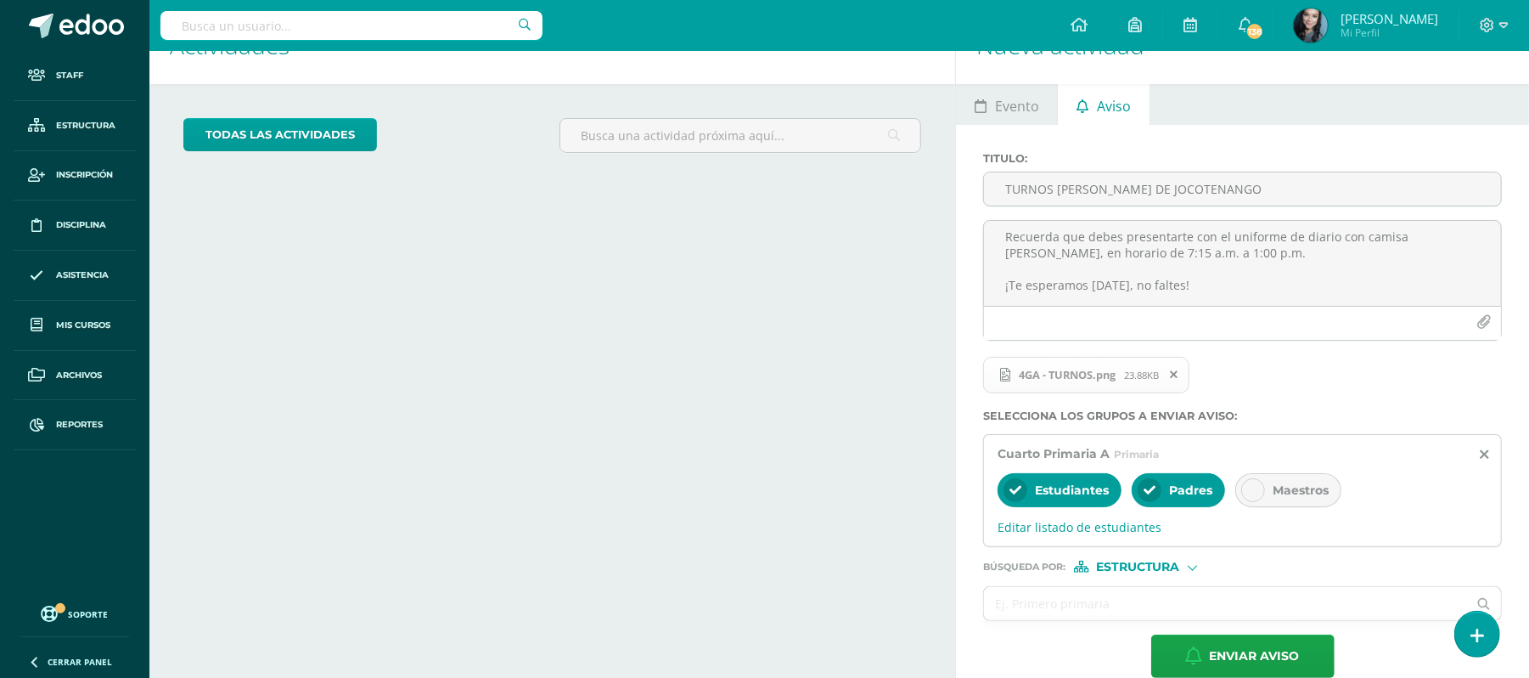
scroll to position [73, 0]
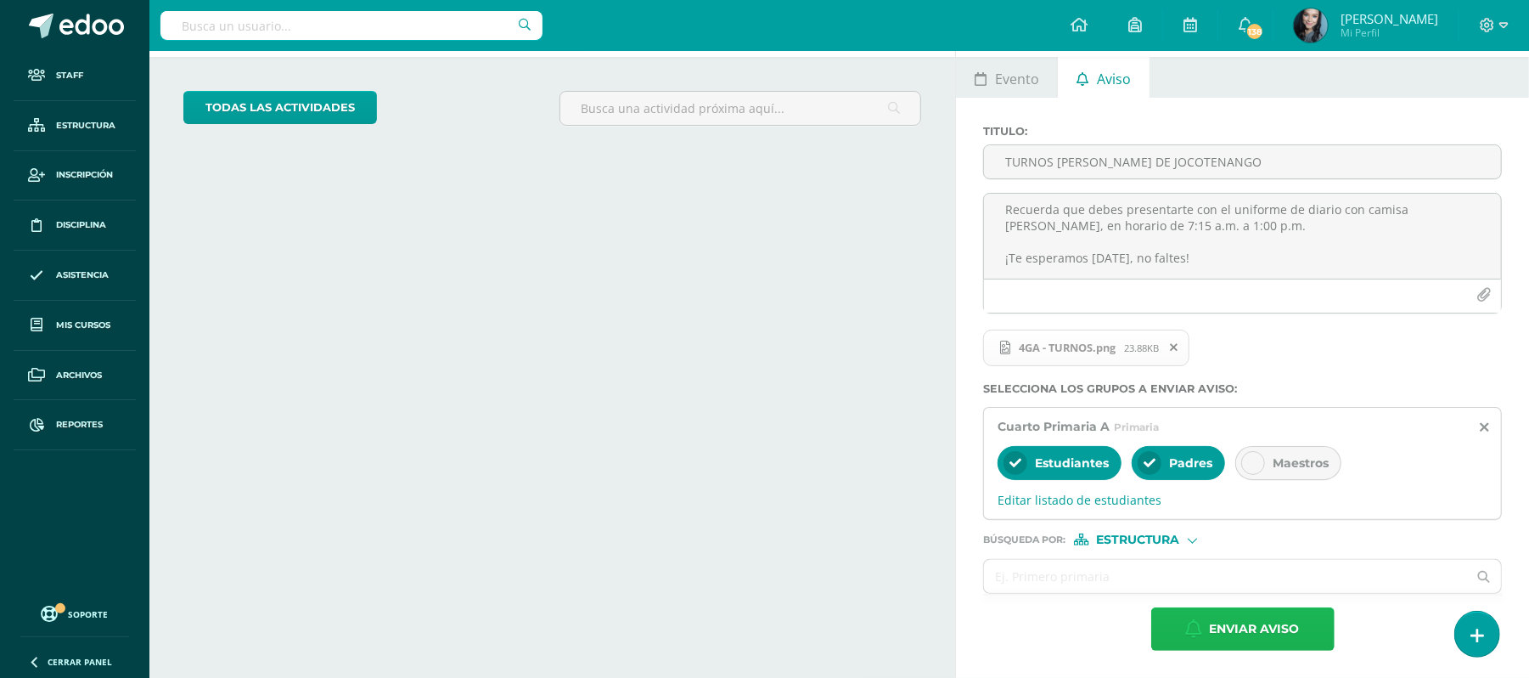
click at [1252, 626] on span "Enviar aviso" at bounding box center [1255, 629] width 90 height 42
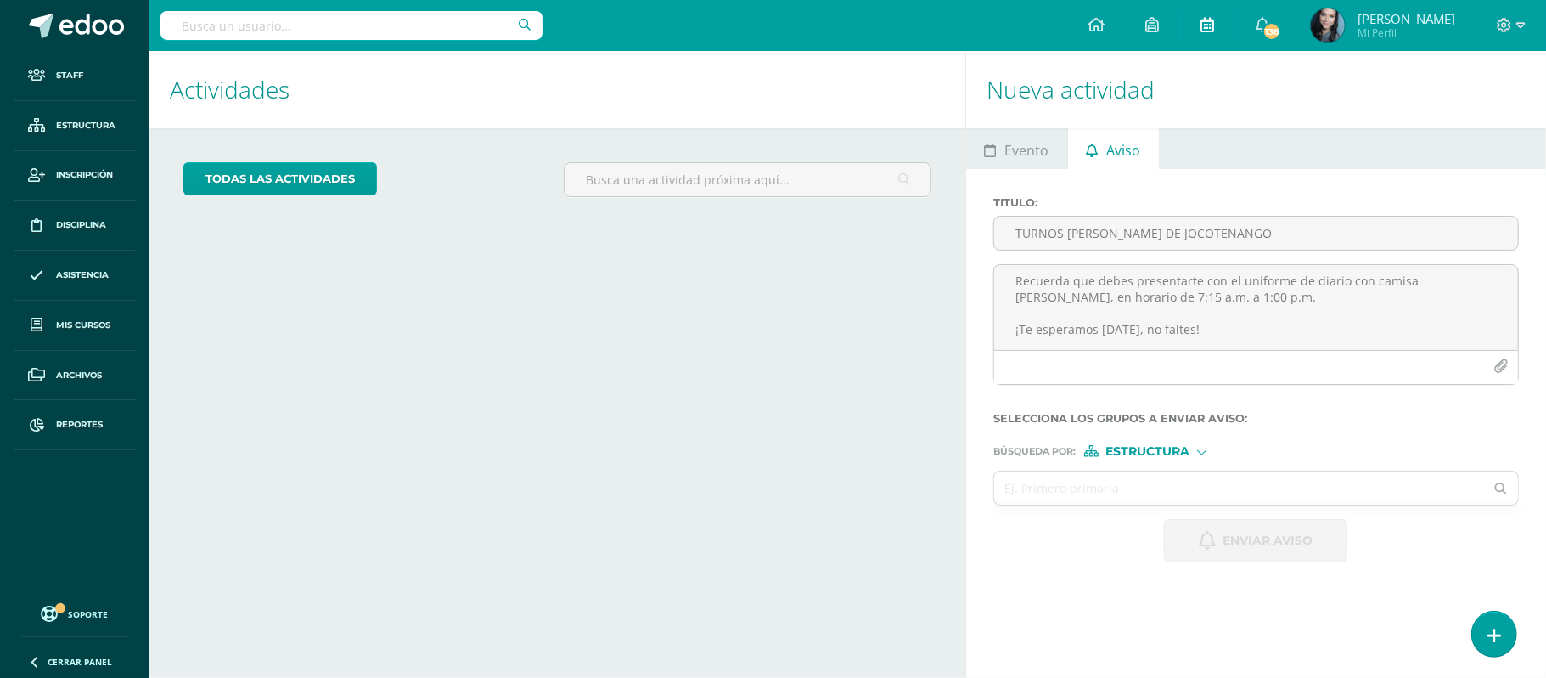
scroll to position [0, 0]
click at [102, 273] on span "Asistencia" at bounding box center [82, 275] width 53 height 14
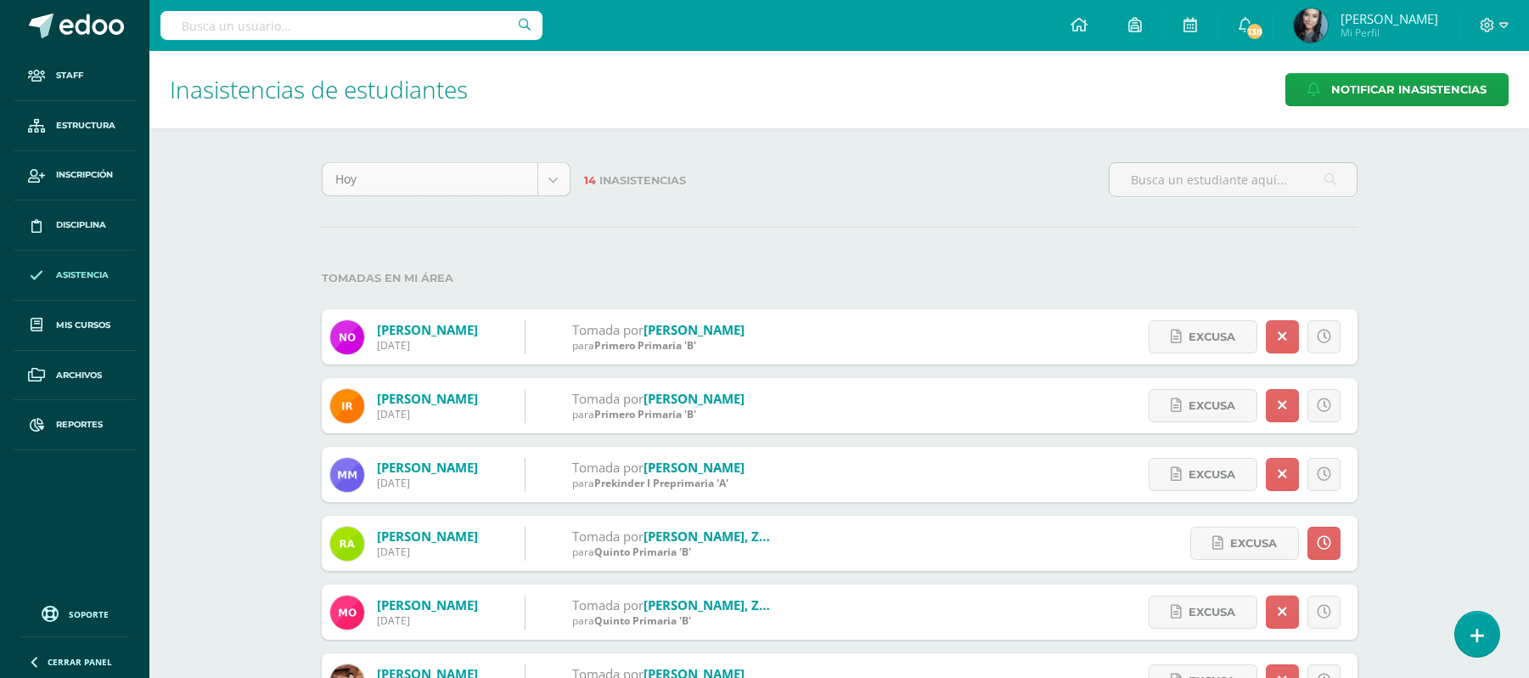
click at [554, 180] on body "Staff Estructura Inscripción Disciplina Asistencia Mis cursos Archivos Reportes…" at bounding box center [764, 537] width 1529 height 1074
select select "cycle"
click at [262, 388] on div "Inasistencias de estudiantes Notificar Inasistencias Este ciclo Hoy Esta semana…" at bounding box center [839, 562] width 1380 height 1023
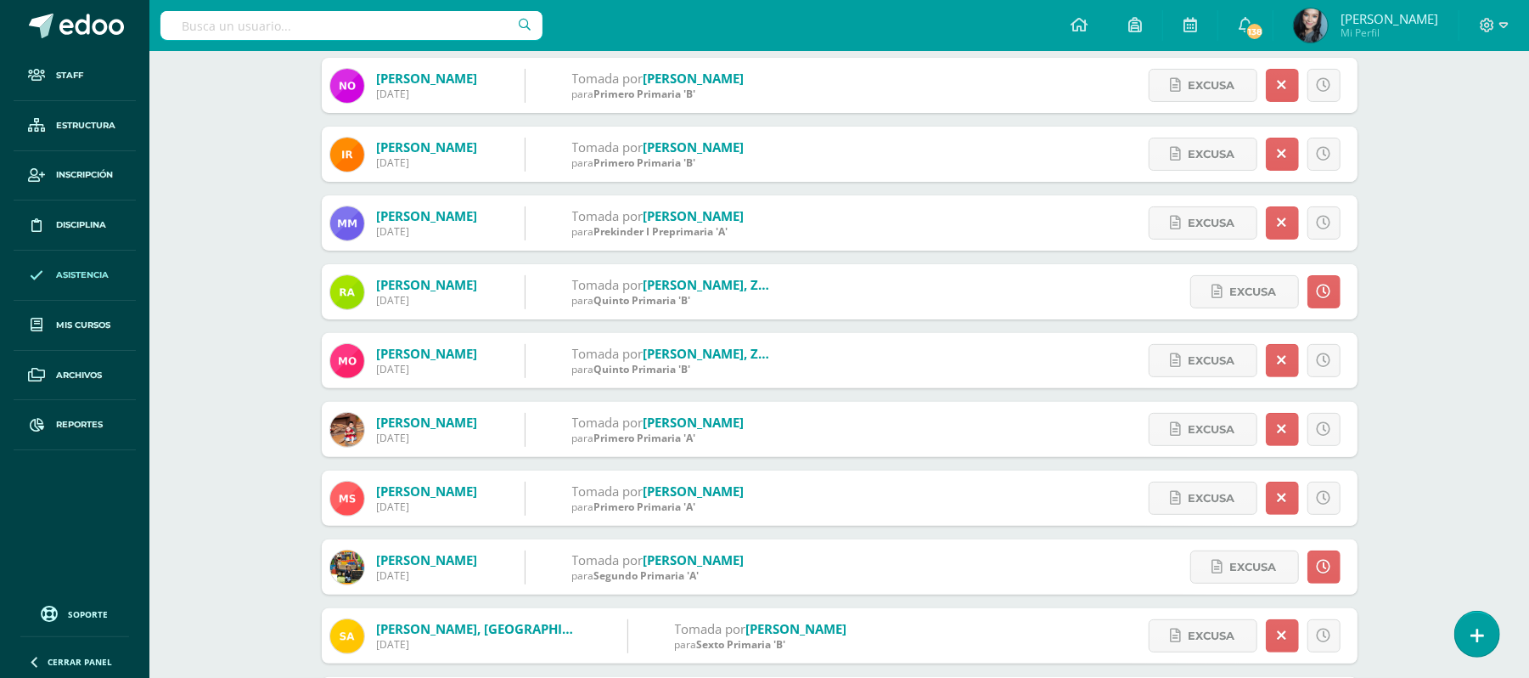
scroll to position [396, 0]
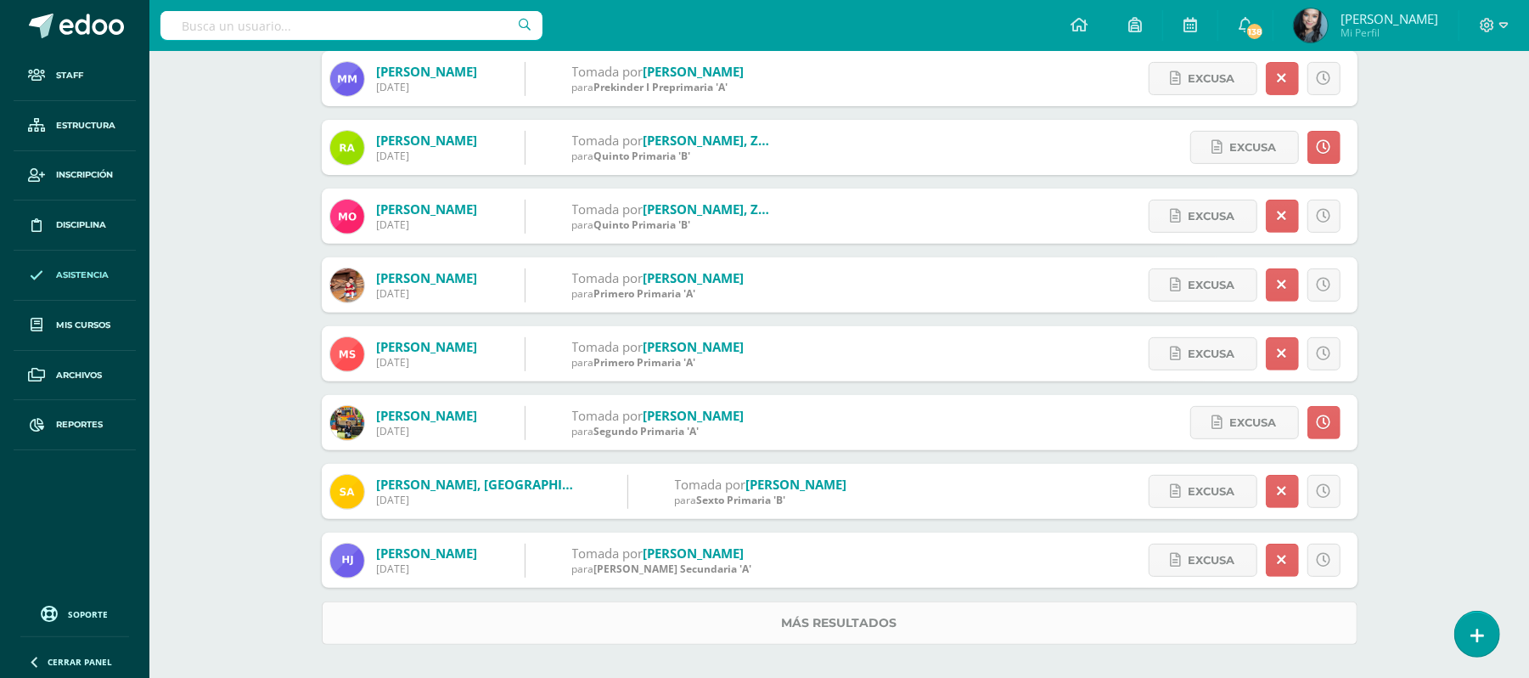
click at [898, 632] on link "Más resultados" at bounding box center [840, 622] width 1036 height 43
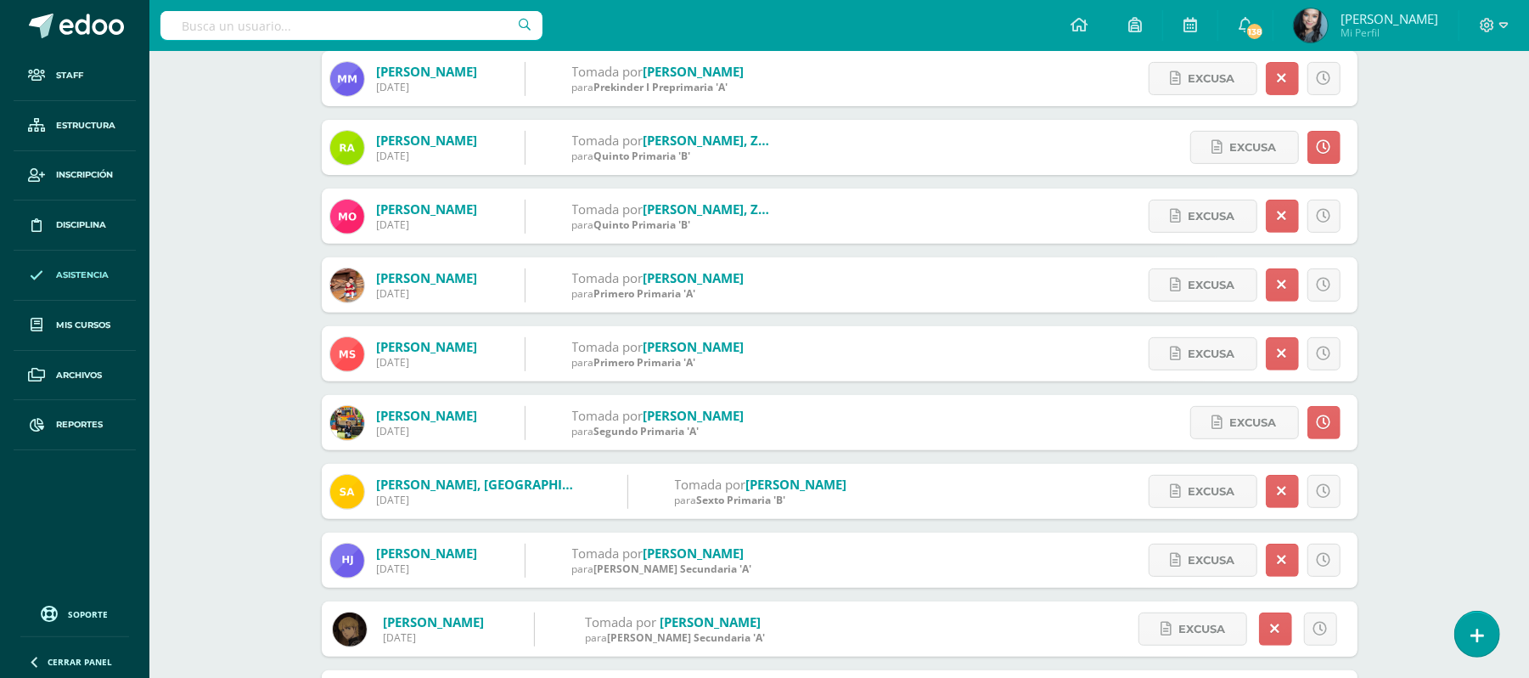
scroll to position [615, 0]
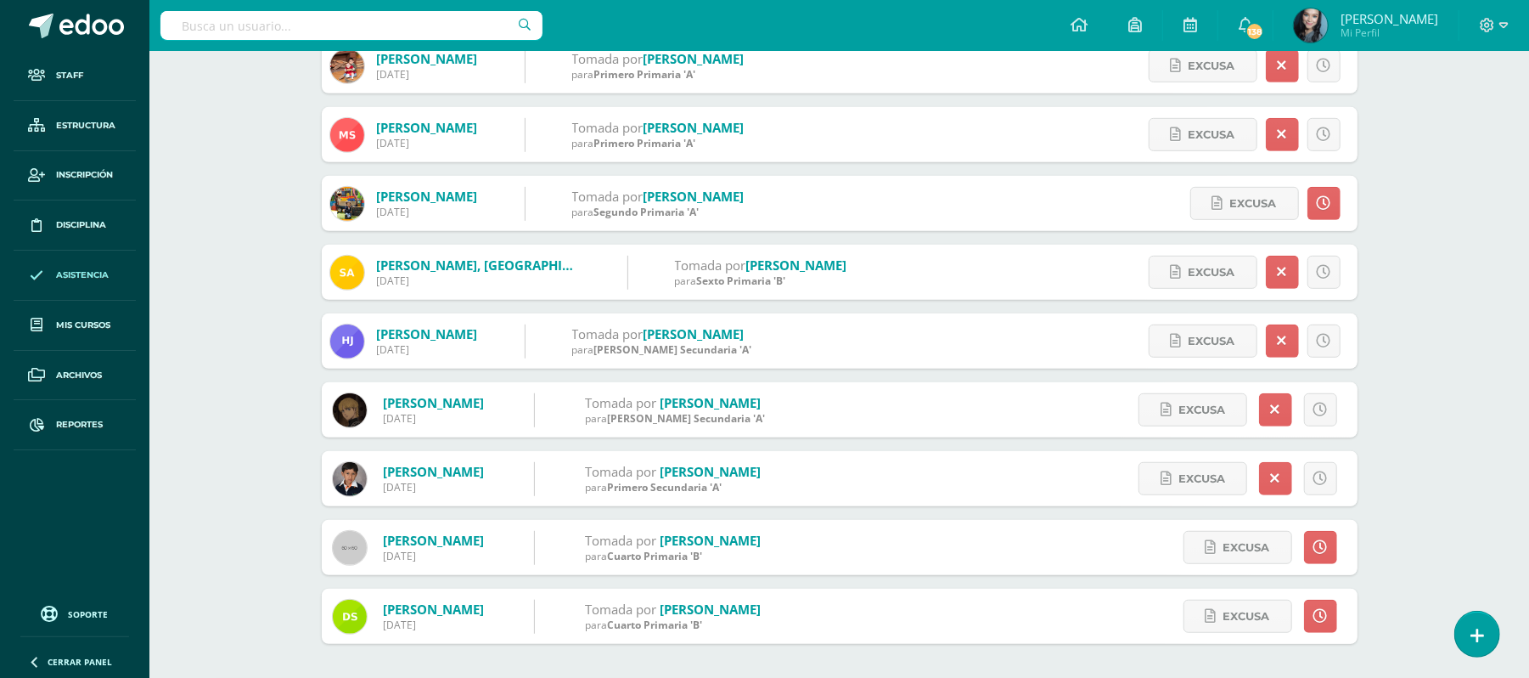
click at [1428, 447] on div "Inasistencias de estudiantes Notificar Inasistencias Este ciclo Hoy Esta semana…" at bounding box center [839, 57] width 1380 height 1242
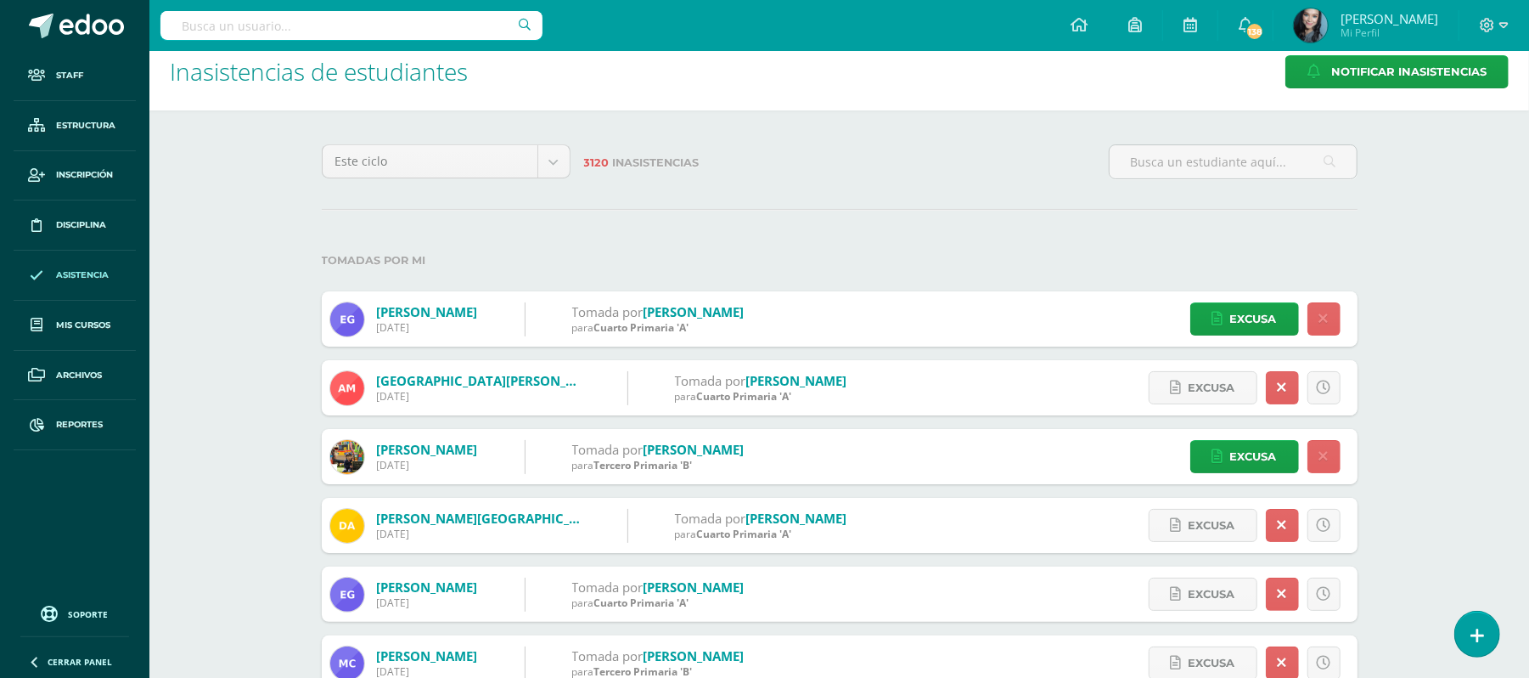
scroll to position [46, 0]
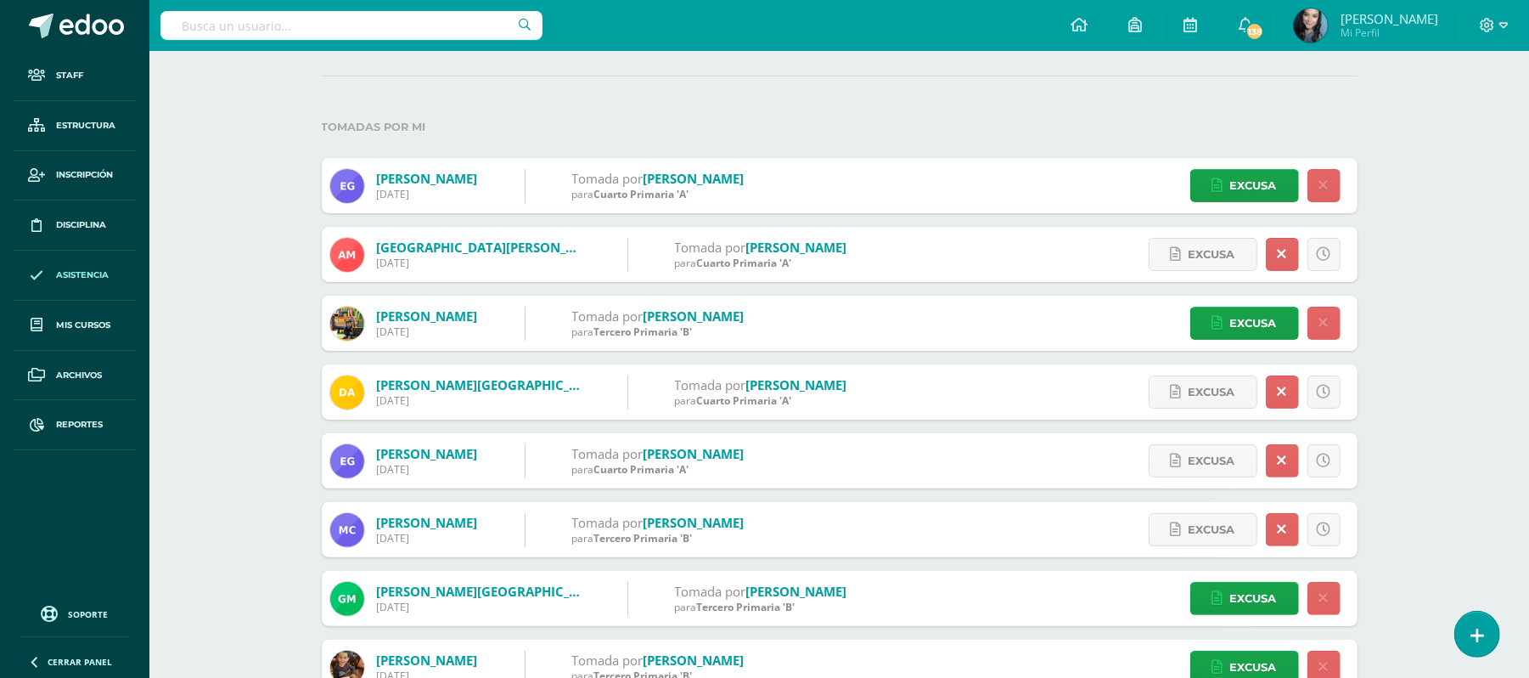
scroll to position [0, 0]
